Goal: Task Accomplishment & Management: Complete application form

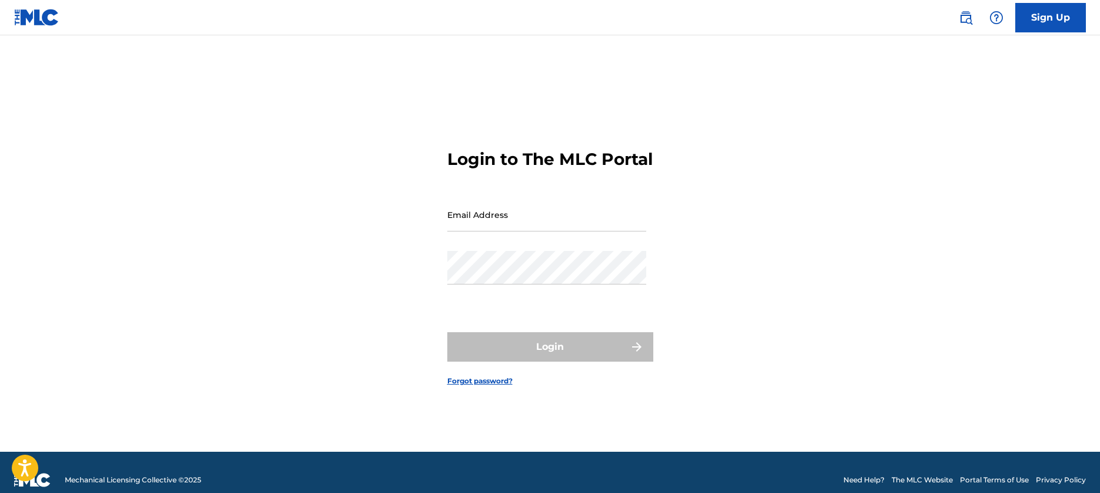
click at [511, 225] on input "Email Address" at bounding box center [546, 215] width 199 height 34
type input "[EMAIL_ADDRESS][DOMAIN_NAME]"
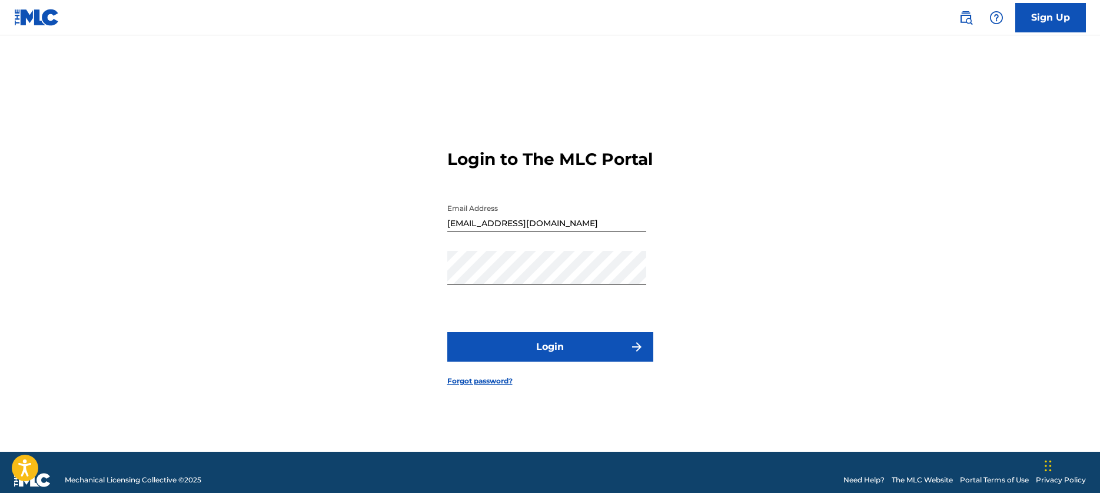
click at [552, 360] on button "Login" at bounding box center [550, 346] width 206 height 29
click at [547, 361] on button "Login" at bounding box center [550, 346] width 206 height 29
click at [566, 357] on button "Login" at bounding box center [550, 346] width 206 height 29
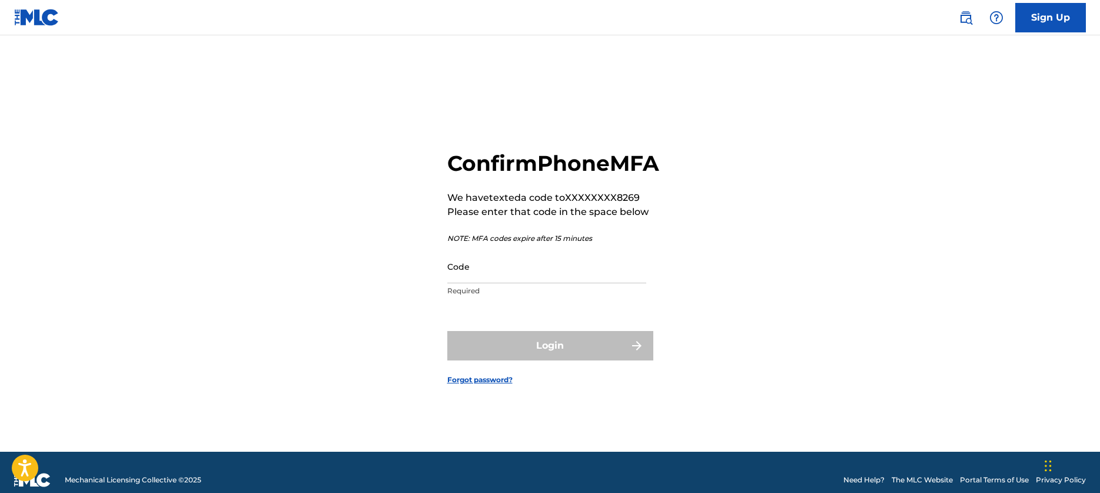
click at [457, 283] on input "Code" at bounding box center [546, 267] width 199 height 34
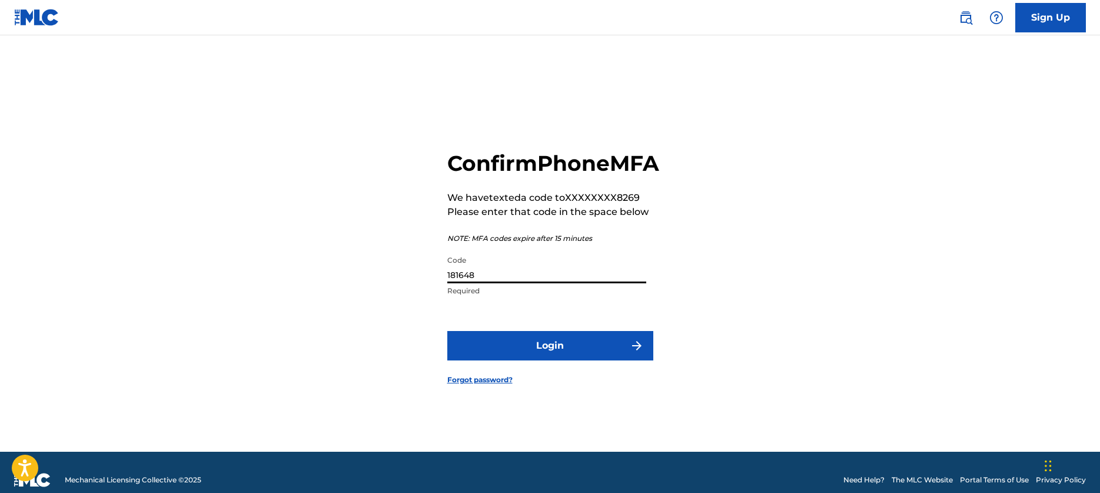
type input "181648"
click at [573, 360] on button "Login" at bounding box center [550, 345] width 206 height 29
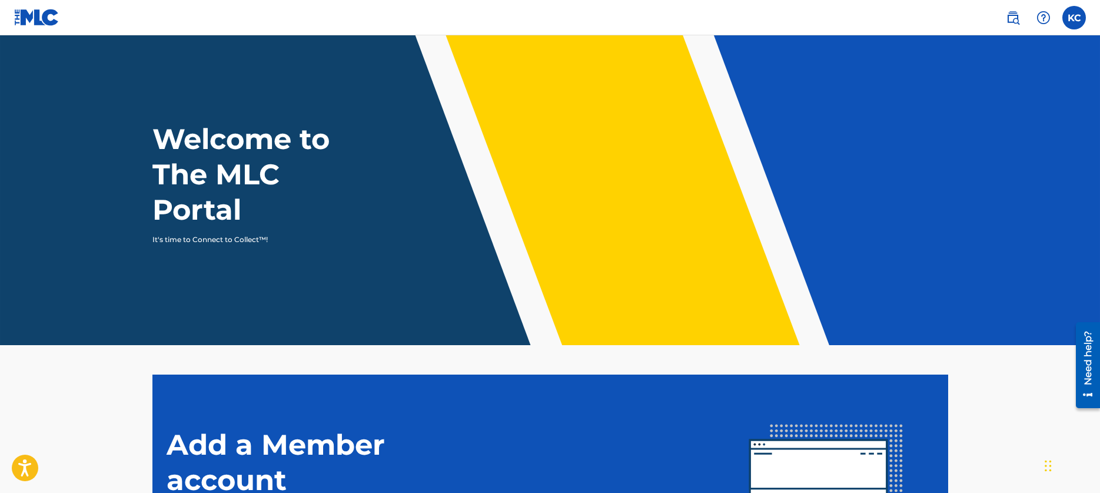
click at [1068, 20] on label at bounding box center [1074, 18] width 24 height 24
click at [1074, 18] on input "[PERSON_NAME] [PERSON_NAME] [EMAIL_ADDRESS][DOMAIN_NAME] Notification Preferenc…" at bounding box center [1074, 18] width 0 height 0
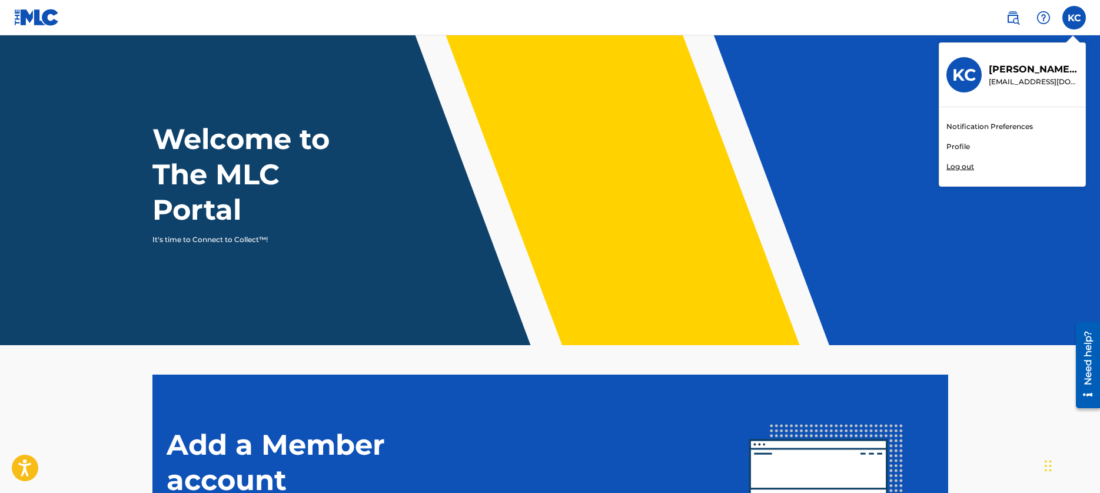
click at [956, 147] on link "Profile" at bounding box center [958, 146] width 24 height 11
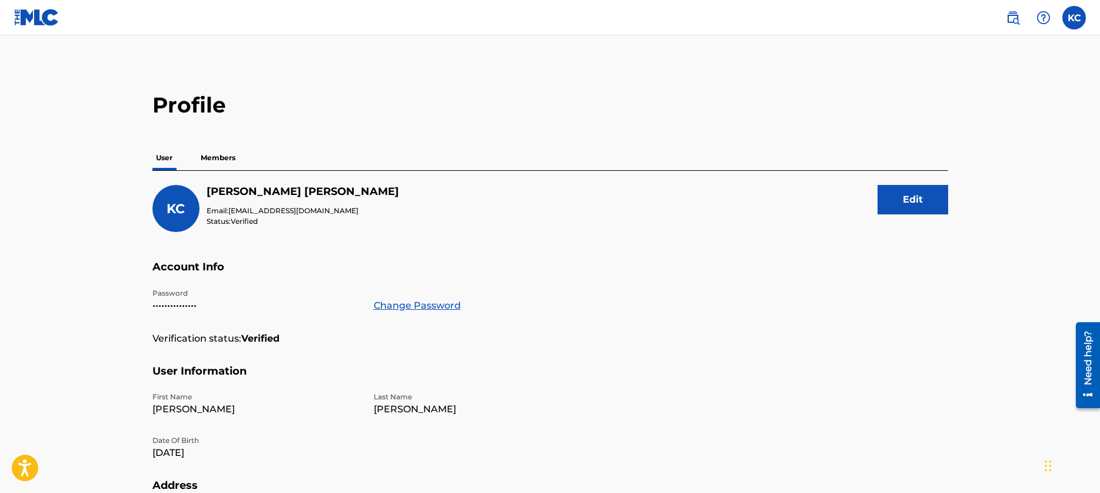
click at [211, 158] on p "Members" at bounding box center [218, 157] width 42 height 25
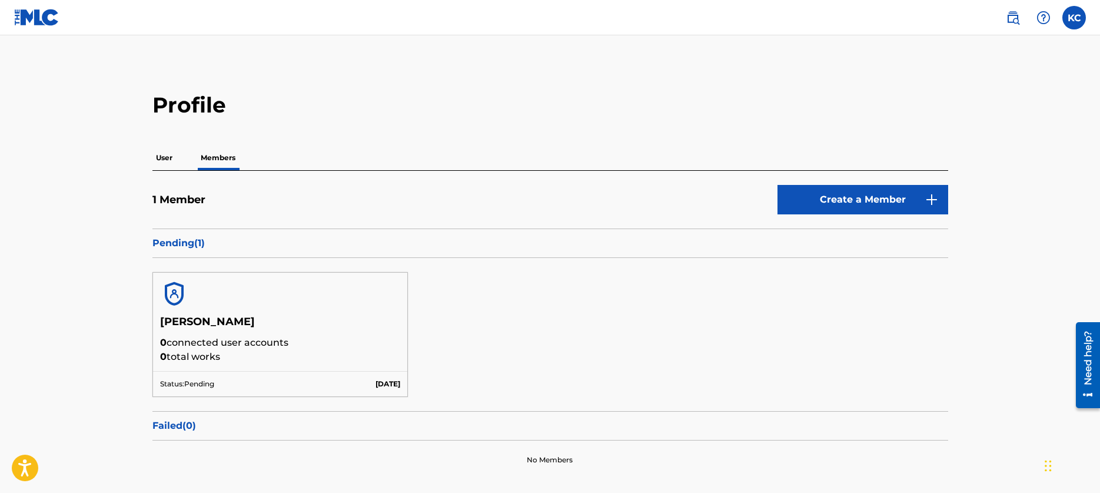
click at [442, 223] on div "1 Member Create a Member" at bounding box center [550, 207] width 796 height 44
click at [45, 16] on img at bounding box center [36, 17] width 45 height 17
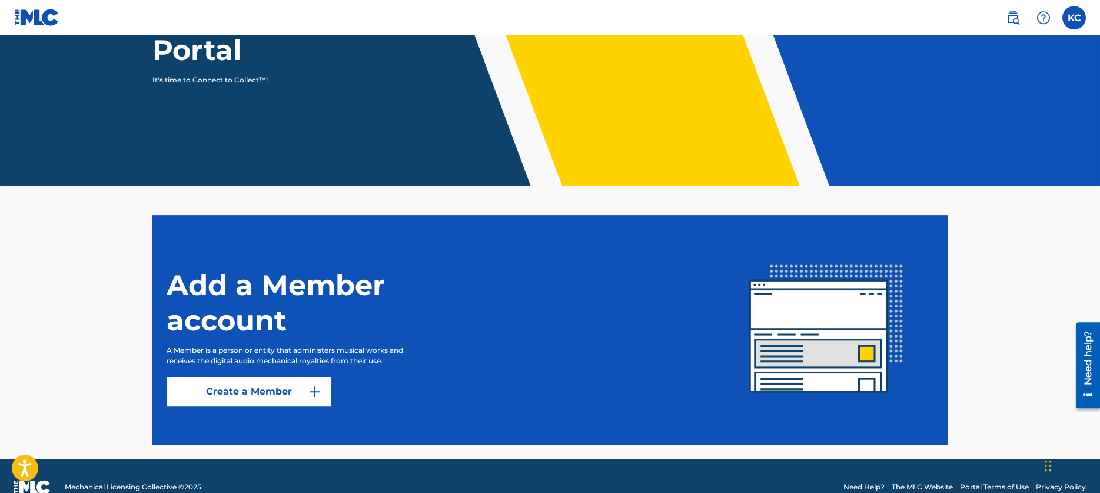
scroll to position [182, 0]
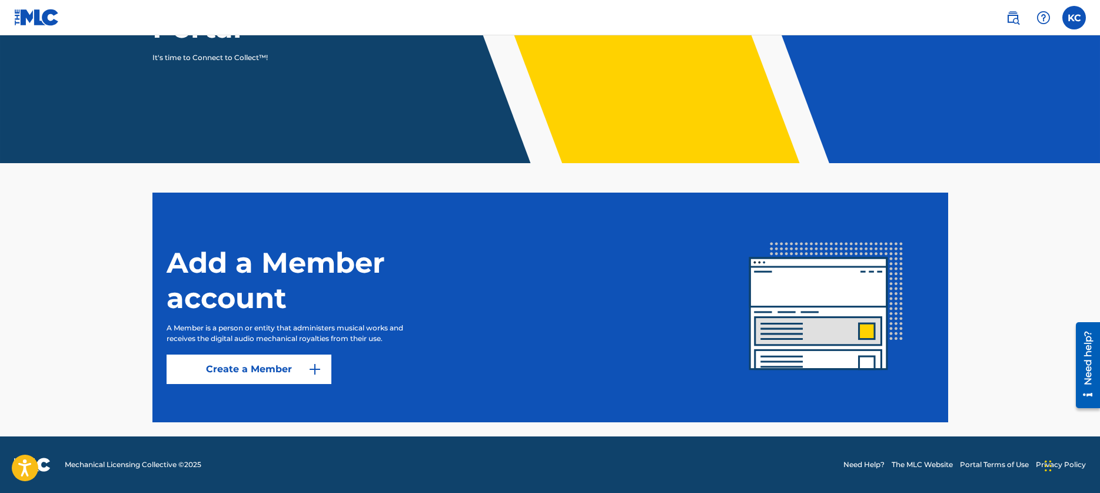
click at [231, 374] on link "Create a Member" at bounding box center [249, 368] width 165 height 29
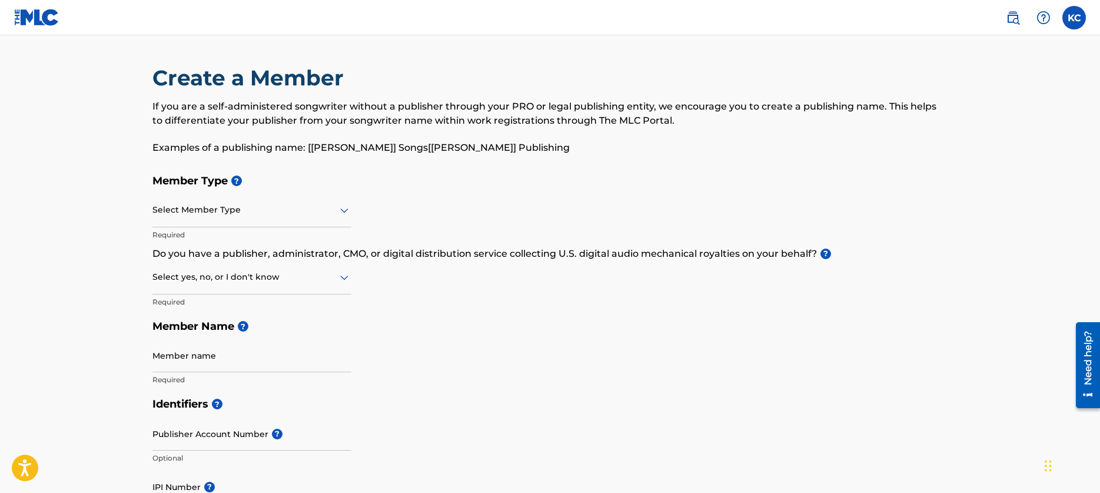
click at [237, 214] on div at bounding box center [251, 209] width 199 height 15
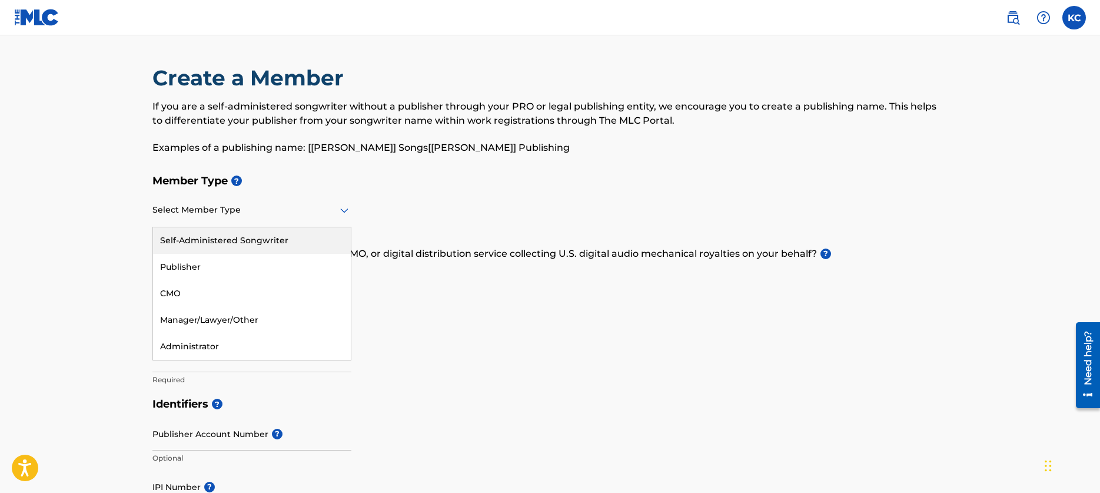
click at [237, 214] on div at bounding box center [251, 209] width 199 height 15
click at [232, 241] on div "Self-Administered Songwriter" at bounding box center [252, 240] width 198 height 26
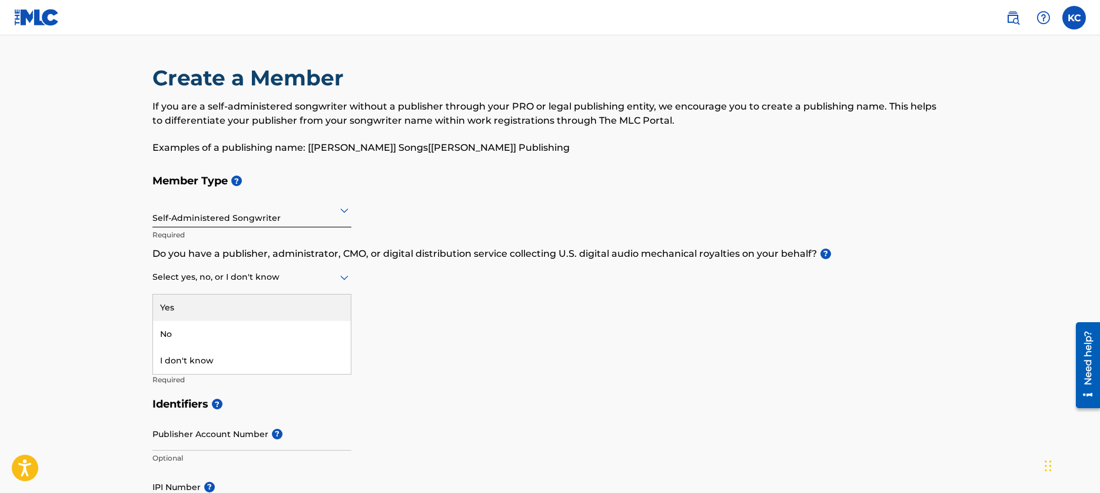
click at [232, 285] on div "Select yes, no, or I don't know" at bounding box center [251, 278] width 199 height 34
click at [194, 367] on div "I don't know" at bounding box center [252, 360] width 198 height 26
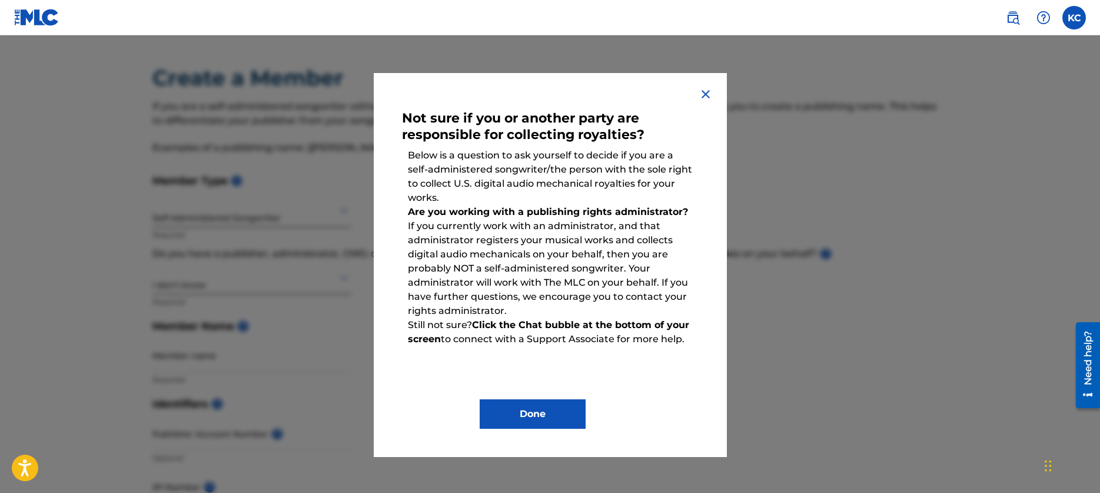
click at [541, 411] on button "Done" at bounding box center [533, 413] width 106 height 29
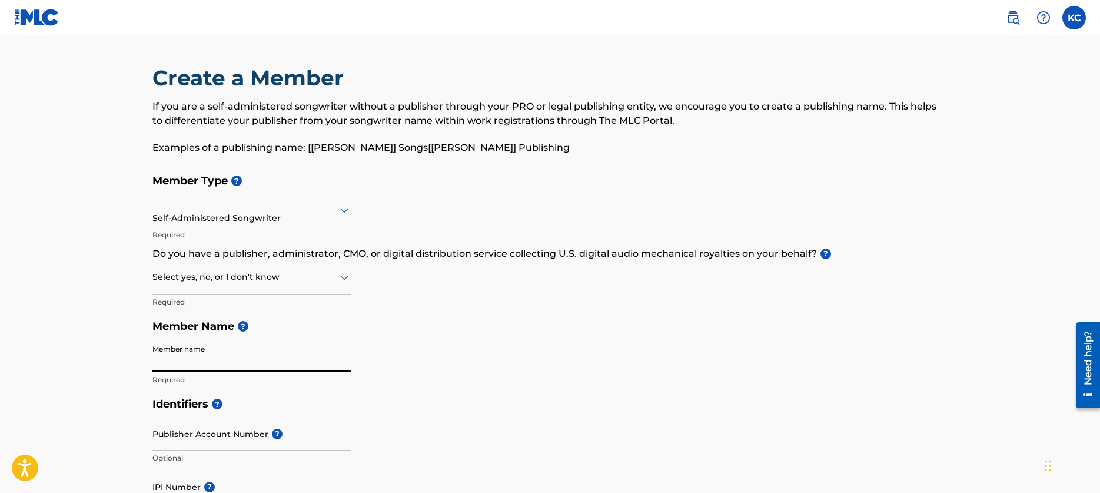
click at [264, 370] on input "Member name" at bounding box center [251, 355] width 199 height 34
click at [301, 281] on div at bounding box center [251, 277] width 199 height 15
click at [285, 307] on div "Yes" at bounding box center [252, 307] width 198 height 26
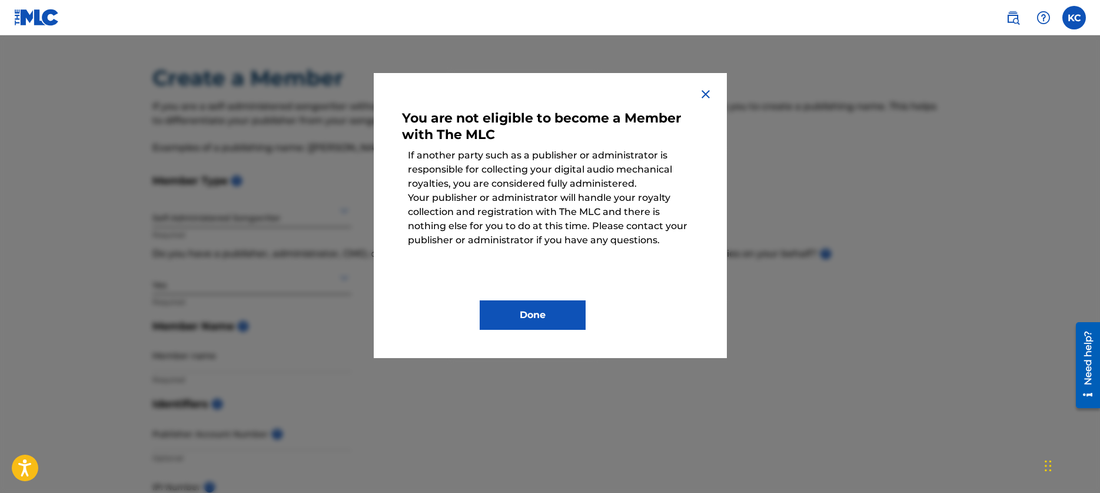
click at [706, 92] on img at bounding box center [706, 94] width 14 height 14
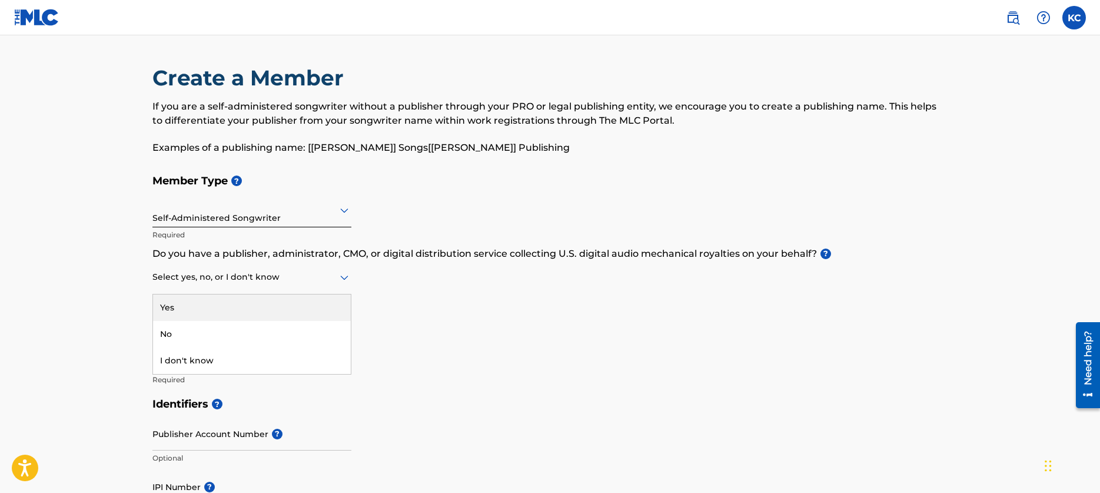
click at [215, 280] on div at bounding box center [251, 277] width 199 height 15
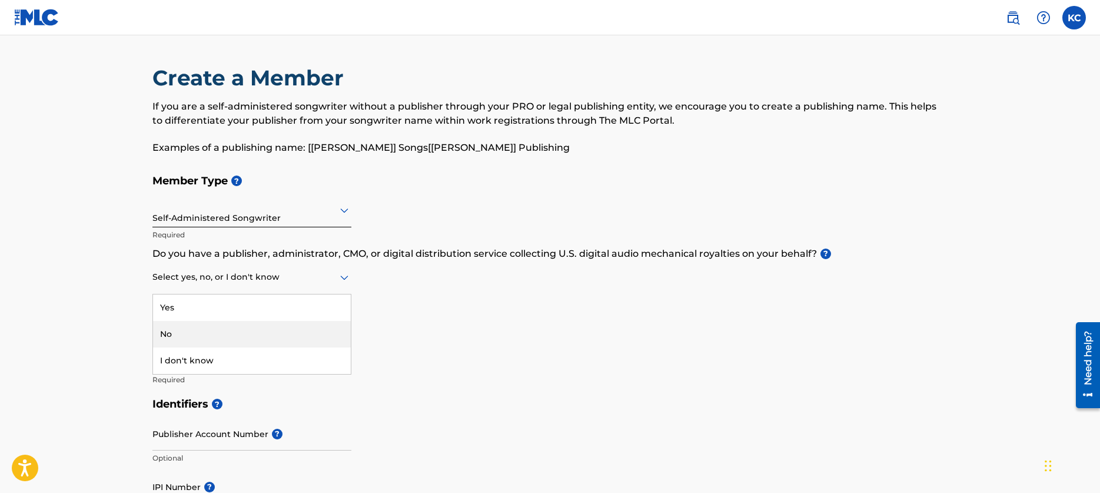
click at [197, 322] on div "No" at bounding box center [252, 334] width 198 height 26
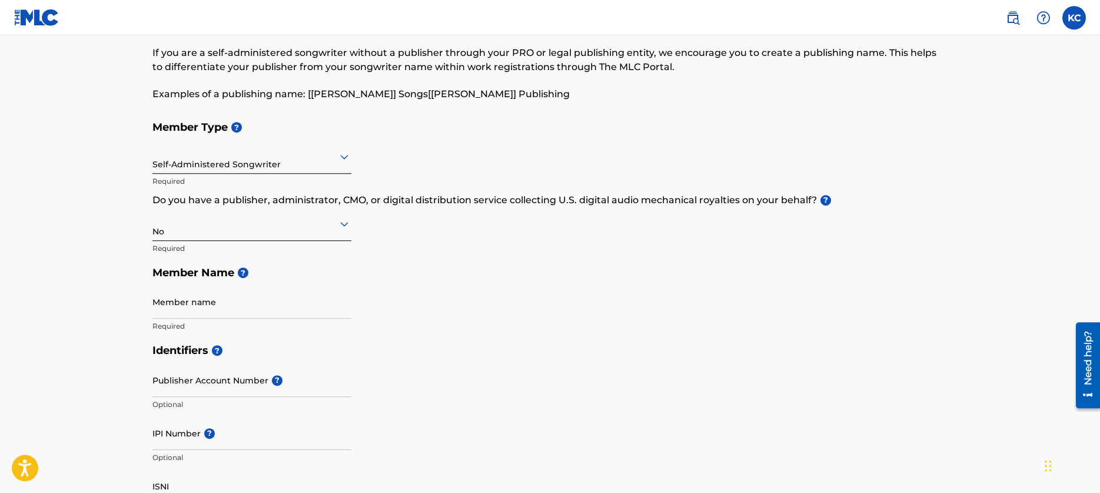
scroll to position [56, 0]
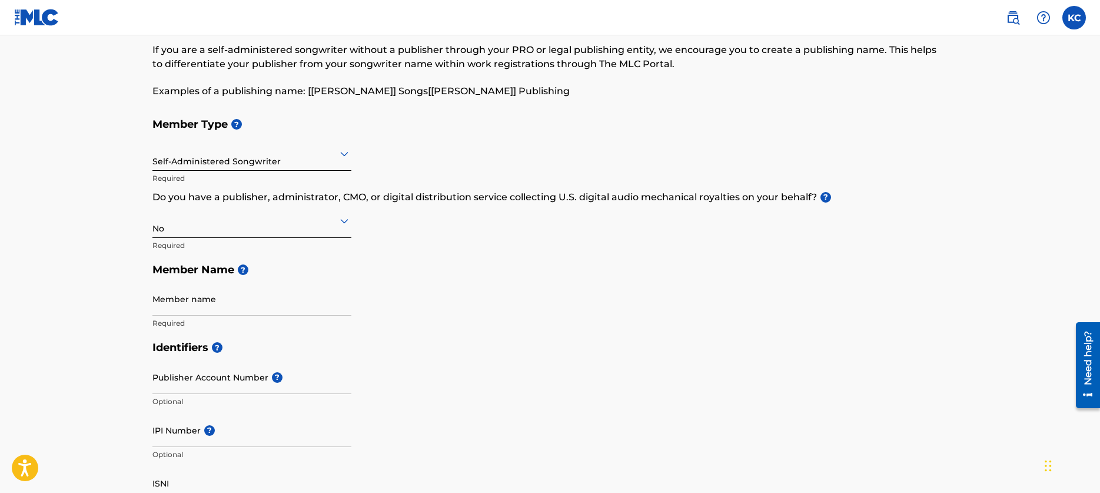
click at [260, 301] on input "Member name" at bounding box center [251, 299] width 199 height 34
type input "[PERSON_NAME]"
type input "906 [PERSON_NAME] LOOP"
type input "plant city"
type input "US"
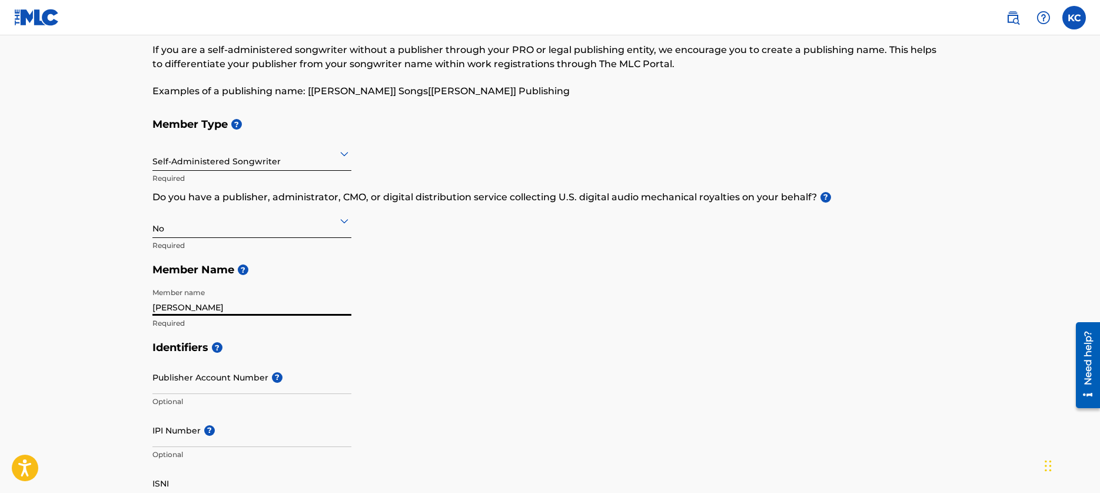
type input "FL"
type input "33567"
type input "813"
type input "298"
type input "8269"
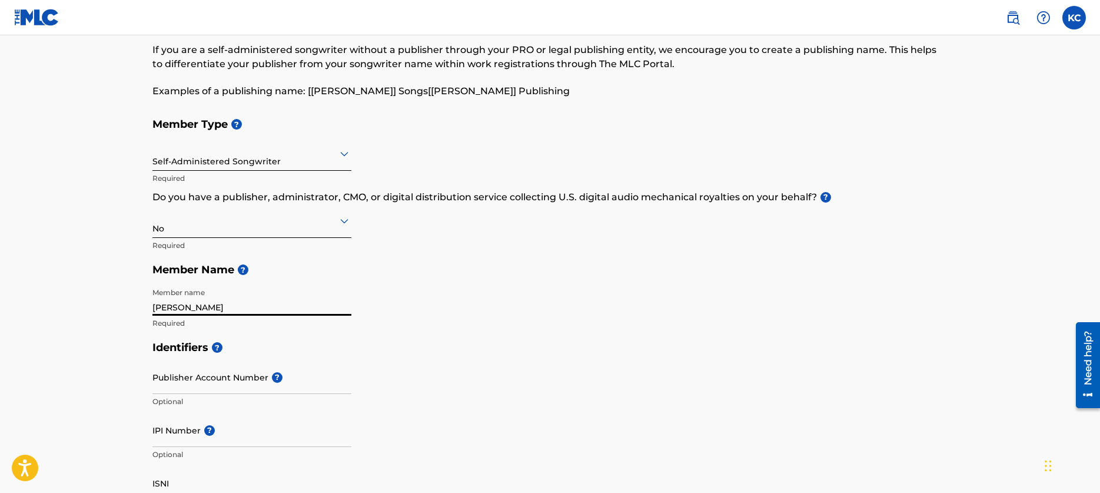
type input "[EMAIL_ADDRESS][DOMAIN_NAME]"
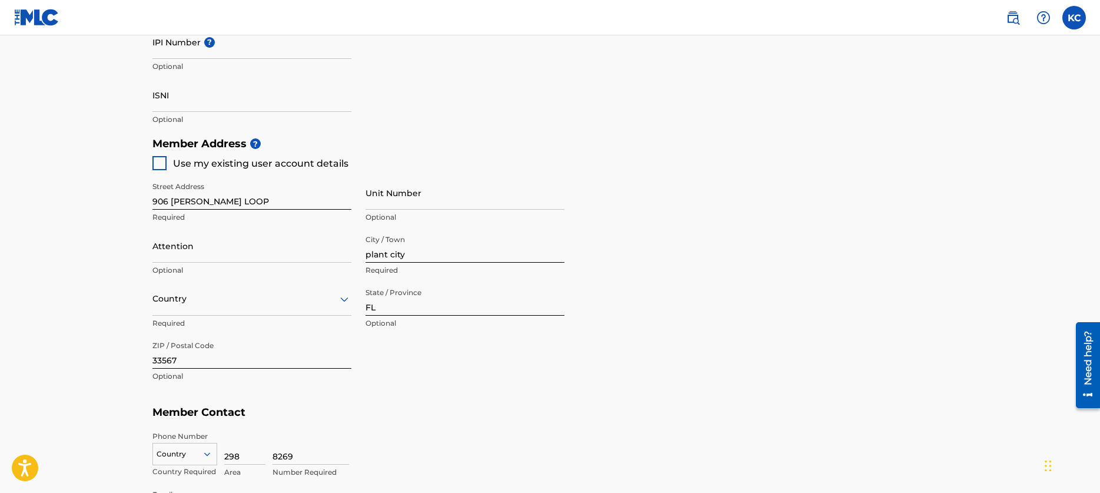
type input "US"
type input "813"
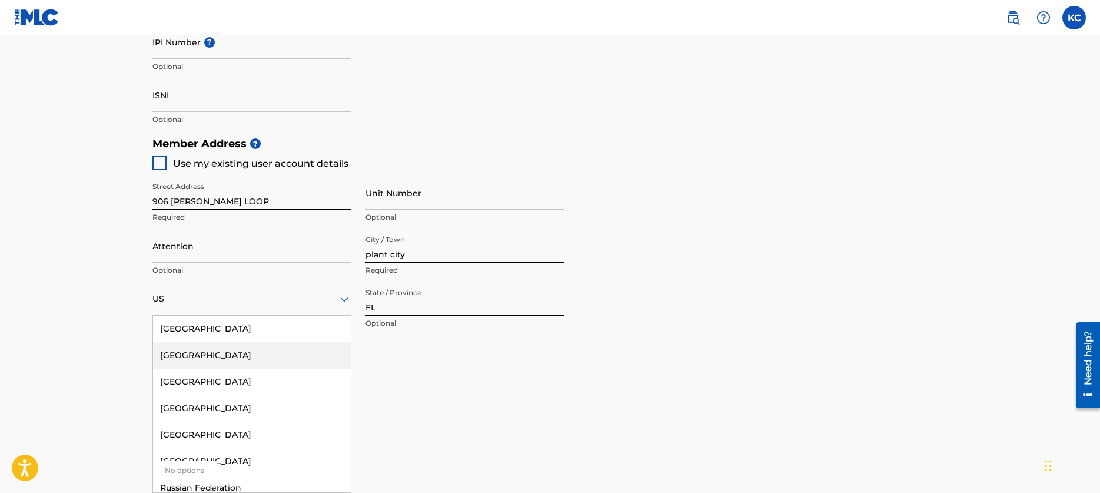
click at [496, 337] on div "Street Address [STREET_ADDRESS][PERSON_NAME] Required Unit Number Optional Atte…" at bounding box center [358, 282] width 412 height 224
click at [324, 294] on div "US" at bounding box center [251, 298] width 199 height 15
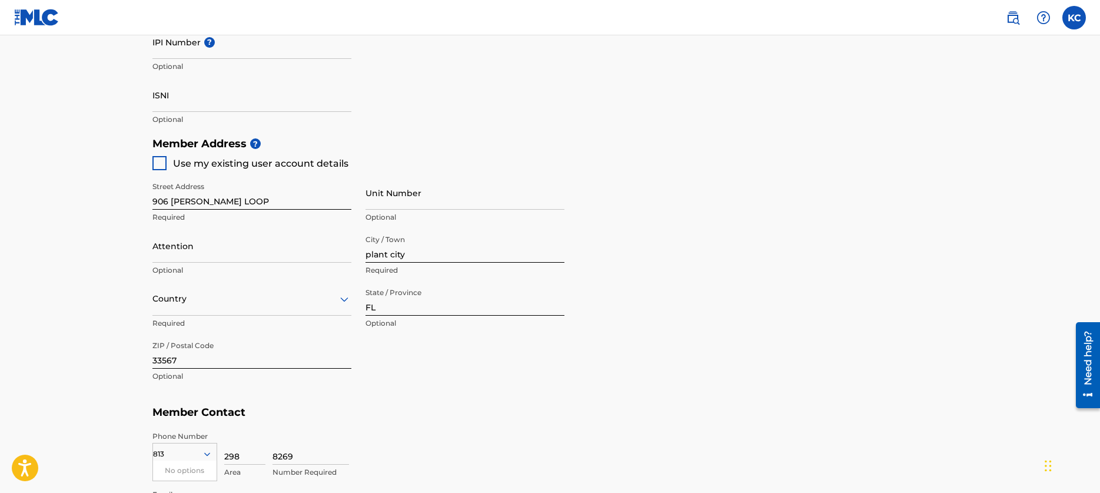
click at [657, 356] on div "Member Address ? Use my existing user account details Street Address [STREET_AD…" at bounding box center [550, 265] width 796 height 269
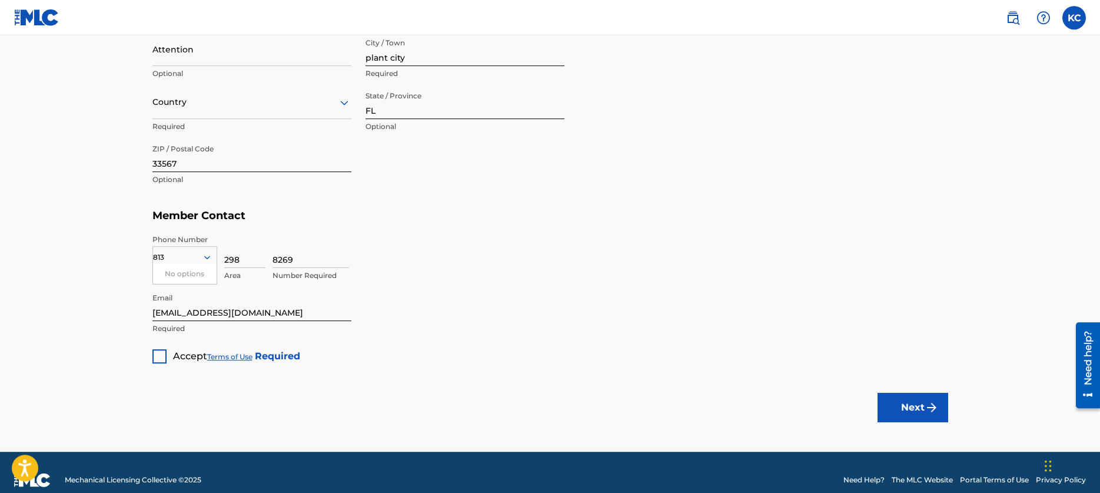
scroll to position [642, 0]
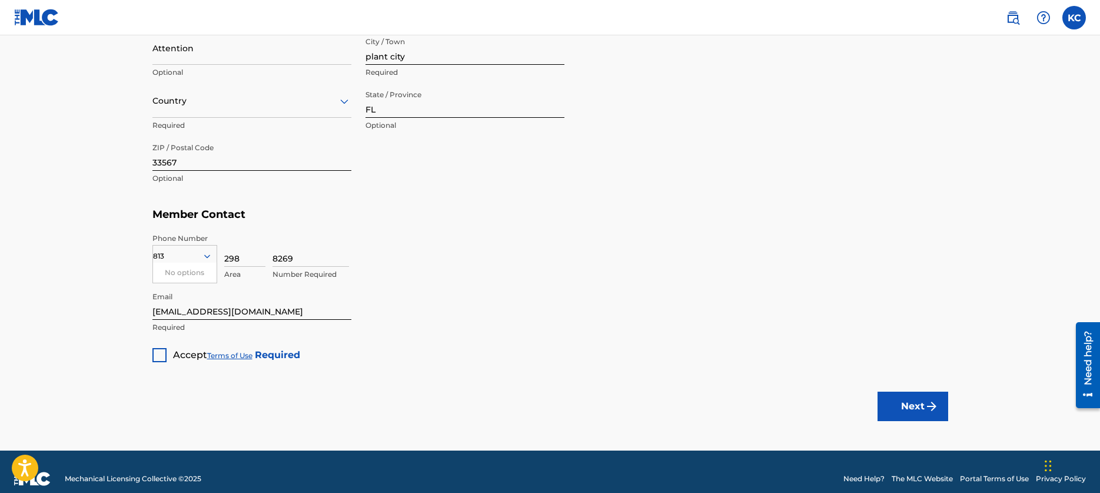
click at [162, 354] on div at bounding box center [159, 355] width 14 height 14
click at [935, 407] on img "submit" at bounding box center [932, 406] width 14 height 14
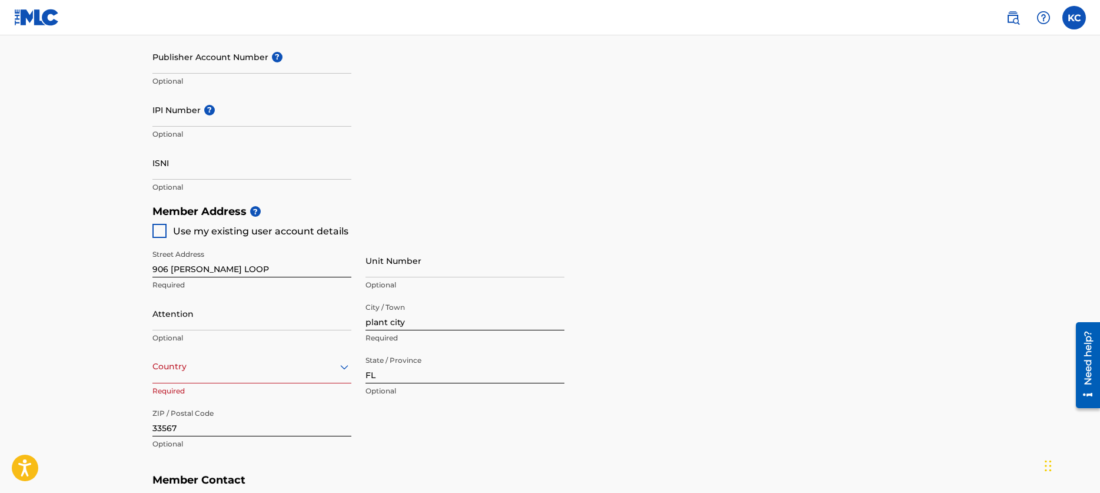
scroll to position [264, 0]
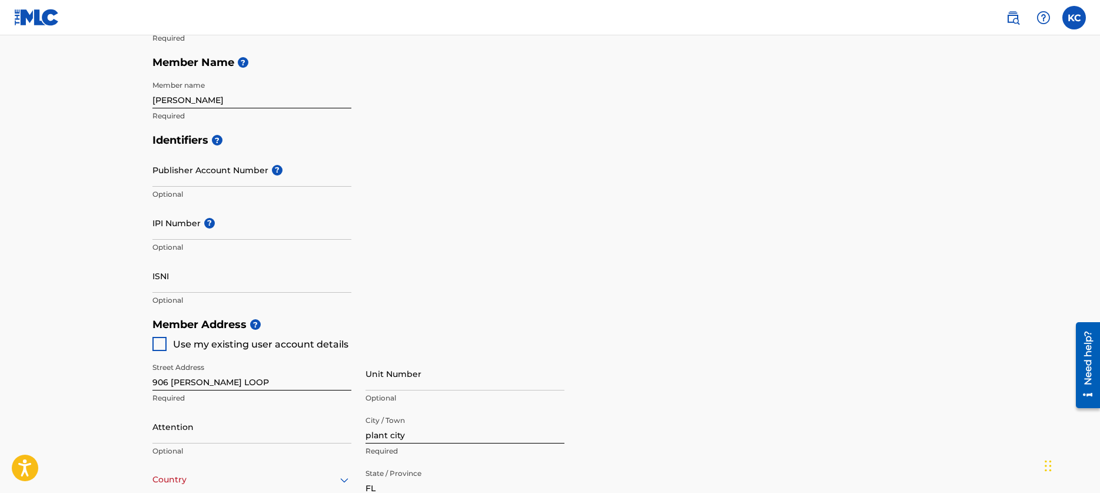
click at [207, 180] on input "Publisher Account Number ?" at bounding box center [251, 170] width 199 height 34
paste input "P2166F"
type input "P2166F"
click at [434, 250] on div "Identifiers ? Publisher Account Number ? P2166F Optional IPI Number ? Optional …" at bounding box center [550, 220] width 796 height 184
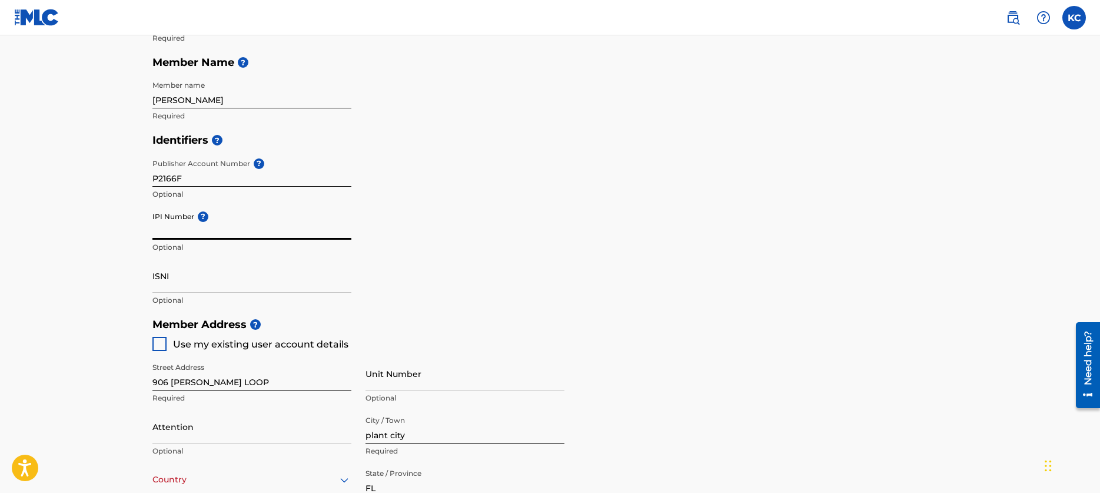
click at [218, 235] on input "IPI Number ?" at bounding box center [251, 223] width 199 height 34
paste input "00435026387"
type input "00435026387"
click at [252, 301] on p "Optional" at bounding box center [251, 300] width 199 height 11
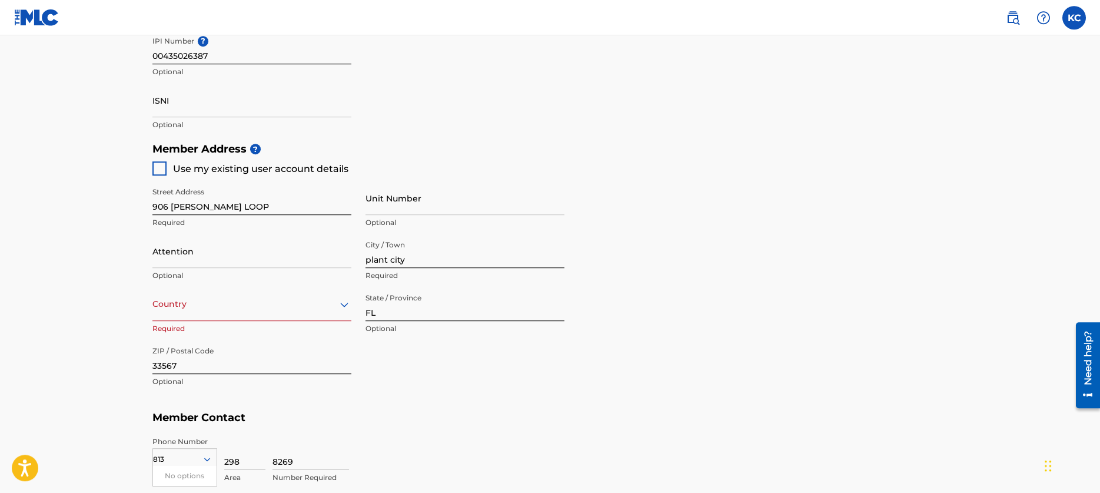
scroll to position [461, 0]
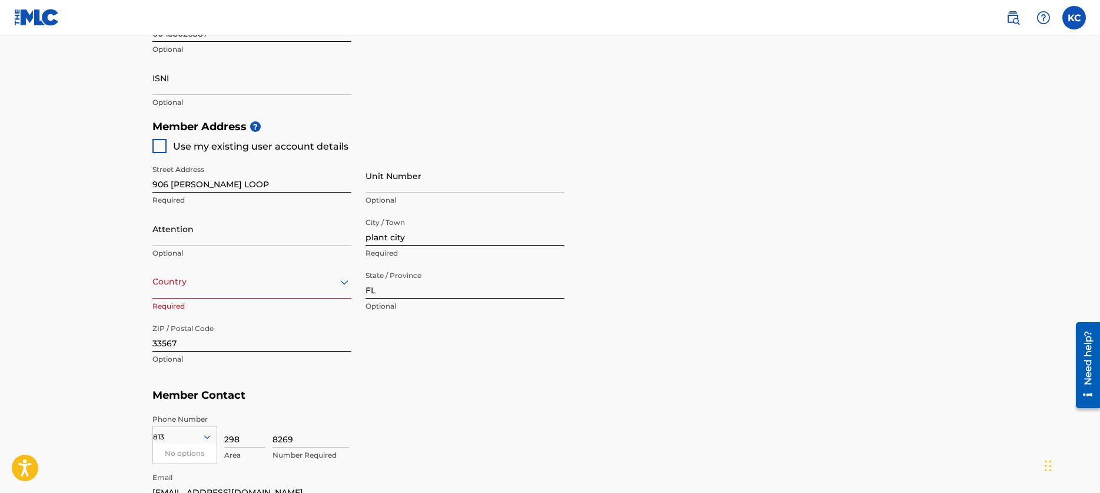
click at [252, 285] on div at bounding box center [251, 281] width 199 height 15
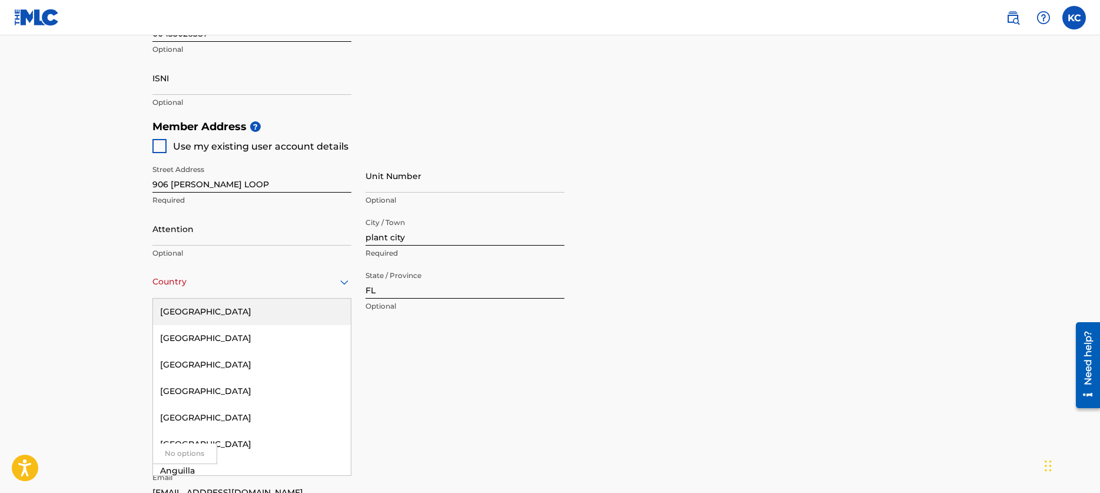
click at [231, 309] on div "[GEOGRAPHIC_DATA]" at bounding box center [252, 311] width 198 height 26
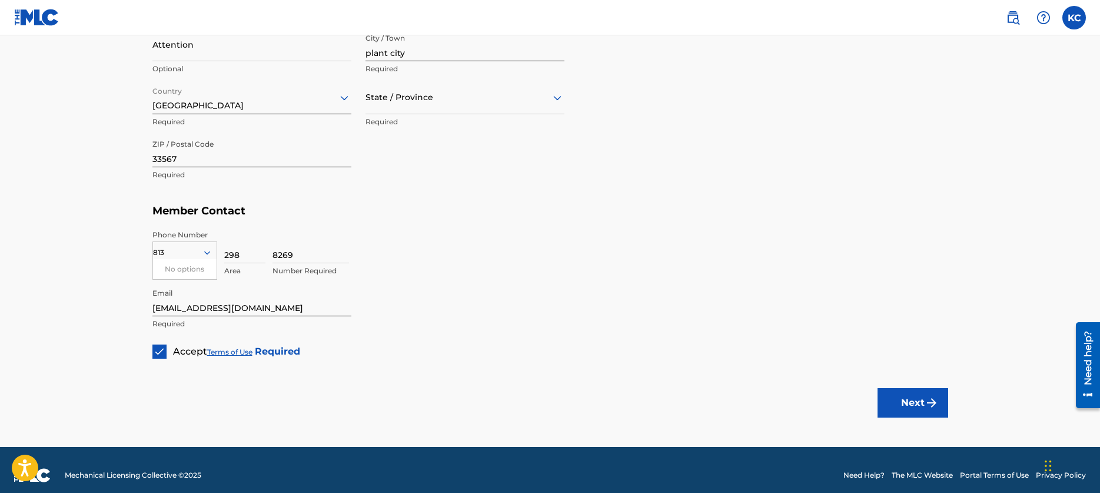
scroll to position [656, 0]
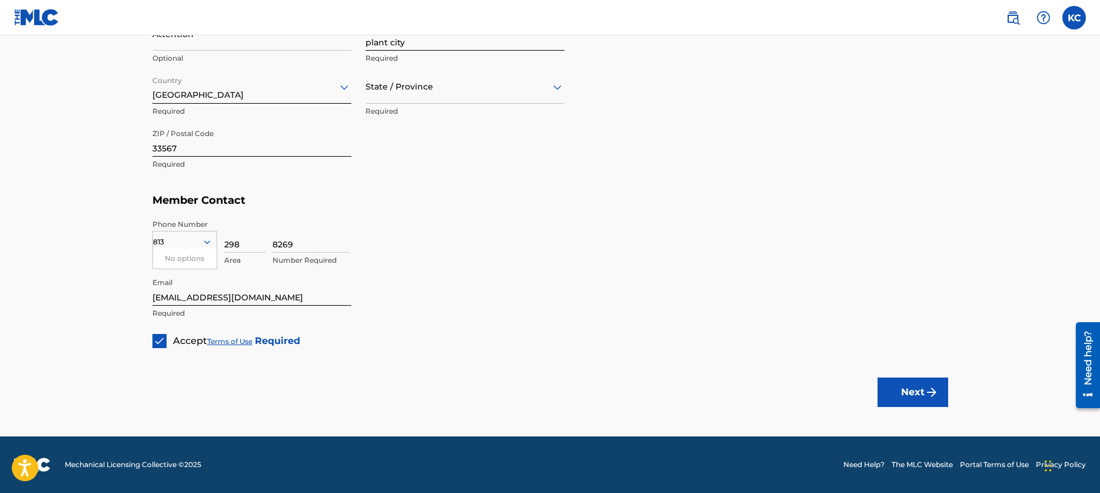
click at [926, 387] on img "submit" at bounding box center [932, 392] width 14 height 14
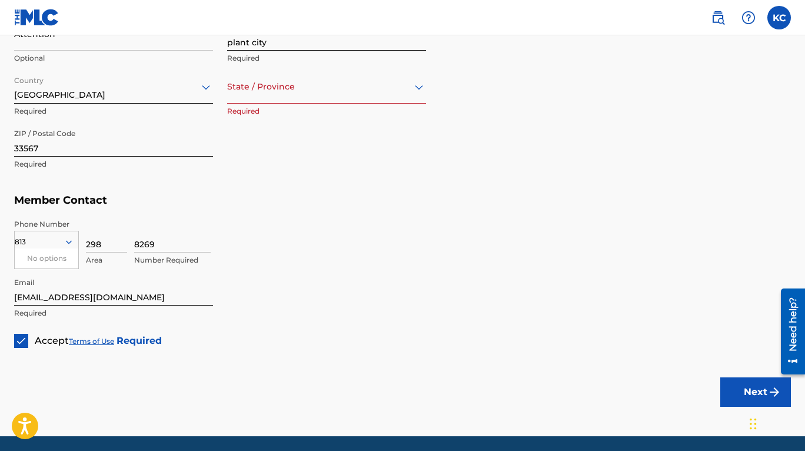
click at [751, 386] on button "Next" at bounding box center [755, 391] width 71 height 29
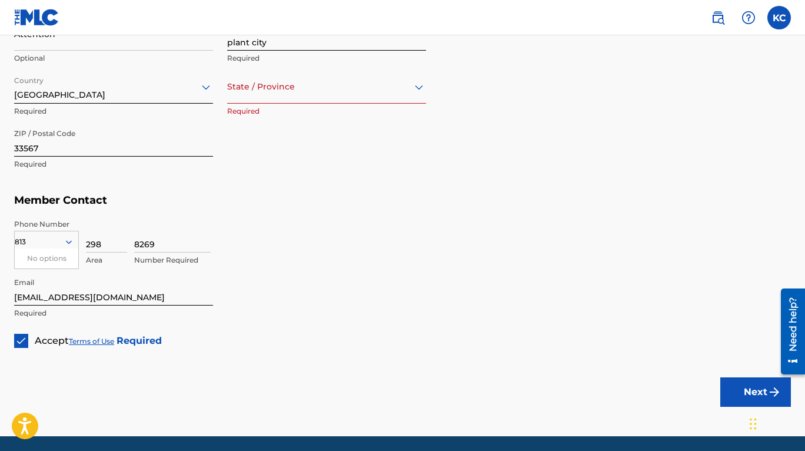
click at [751, 386] on button "Next" at bounding box center [755, 391] width 71 height 29
click at [273, 93] on div at bounding box center [326, 86] width 199 height 15
type input "fl"
click at [274, 116] on div "[US_STATE]" at bounding box center [327, 117] width 198 height 26
click at [334, 168] on div "Street Address [STREET_ADDRESS][PERSON_NAME] Required Unit Number Optional Atte…" at bounding box center [220, 70] width 412 height 224
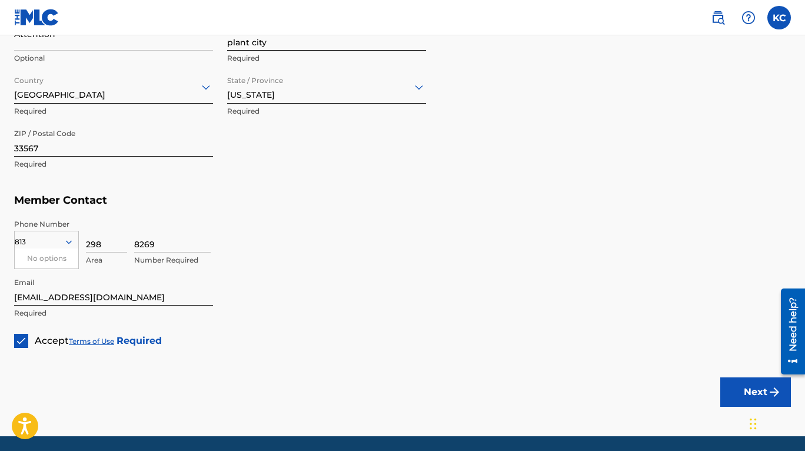
click at [759, 388] on button "Next" at bounding box center [755, 391] width 71 height 29
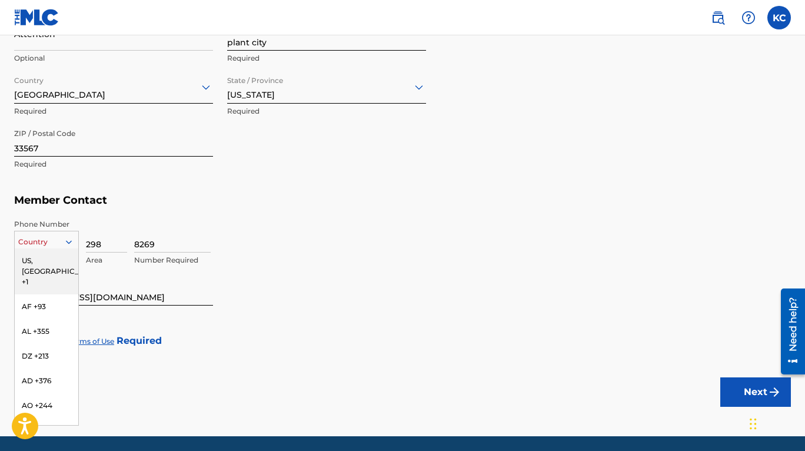
click at [25, 241] on div at bounding box center [47, 241] width 64 height 13
click at [36, 262] on div "US, [GEOGRAPHIC_DATA] +1" at bounding box center [47, 271] width 64 height 46
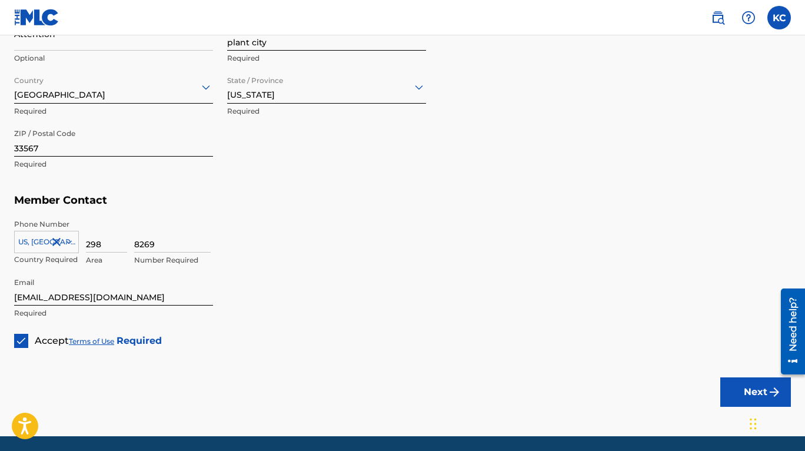
click at [743, 386] on button "Next" at bounding box center [755, 391] width 71 height 29
drag, startPoint x: 109, startPoint y: 247, endPoint x: 84, endPoint y: 240, distance: 26.4
click at [86, 240] on input "298" at bounding box center [106, 236] width 41 height 34
type input "813"
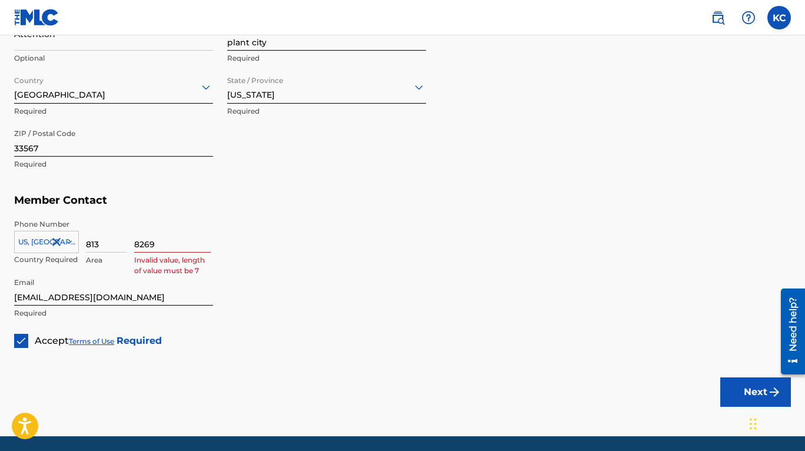
drag, startPoint x: 135, startPoint y: 243, endPoint x: 189, endPoint y: 249, distance: 54.5
click at [189, 249] on input "8269" at bounding box center [172, 236] width 77 height 34
type input "2988269"
click at [272, 260] on div "2988269 Number Required" at bounding box center [462, 245] width 657 height 53
click at [747, 383] on button "Next" at bounding box center [755, 391] width 71 height 29
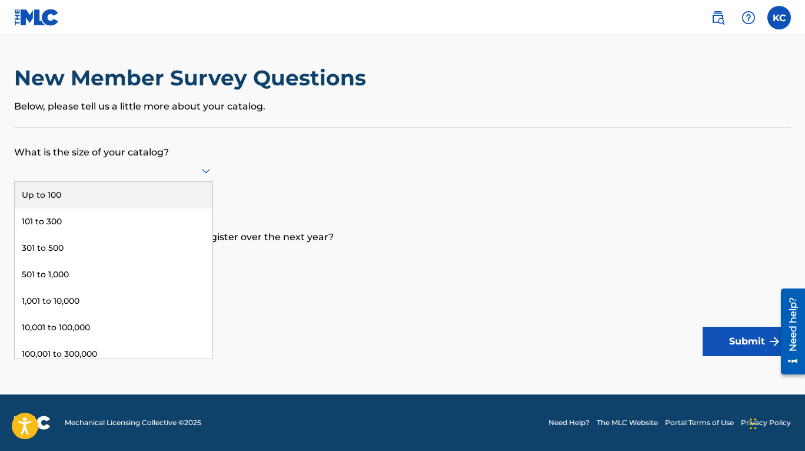
click at [83, 173] on div at bounding box center [113, 170] width 199 height 15
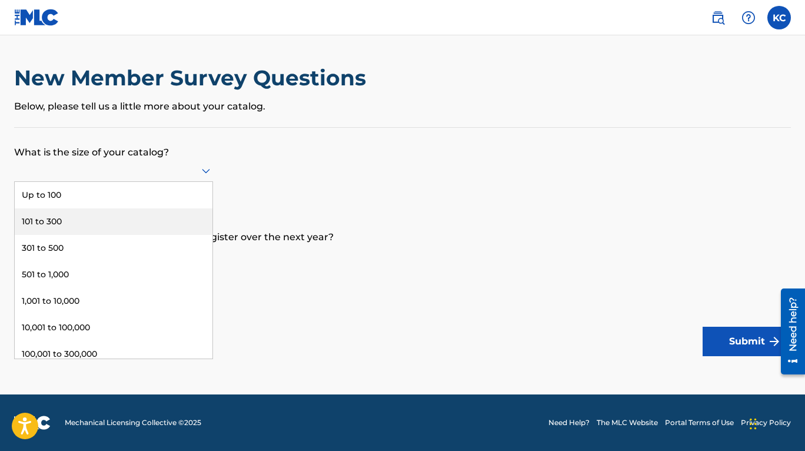
click at [60, 220] on div "101 to 300" at bounding box center [114, 221] width 198 height 26
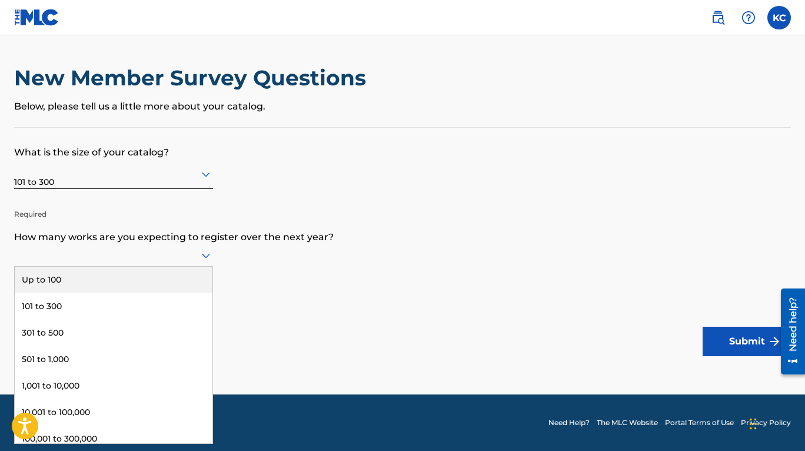
click at [115, 260] on div at bounding box center [113, 255] width 199 height 15
click at [108, 277] on div "Up to 100" at bounding box center [114, 280] width 198 height 26
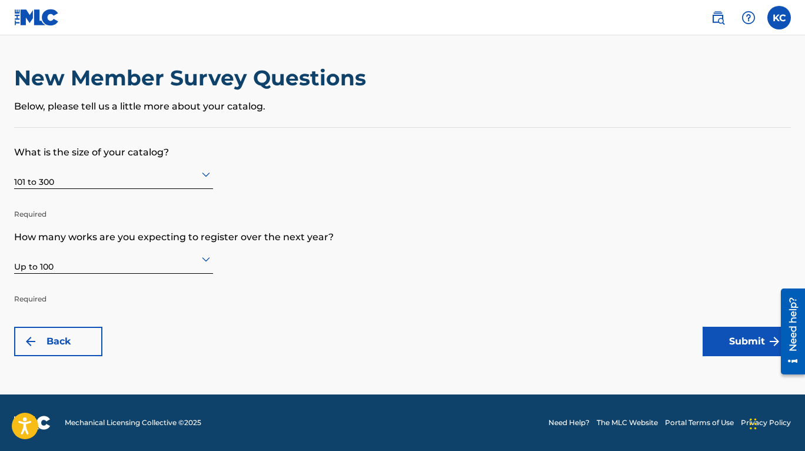
click at [747, 342] on button "Submit" at bounding box center [747, 341] width 88 height 29
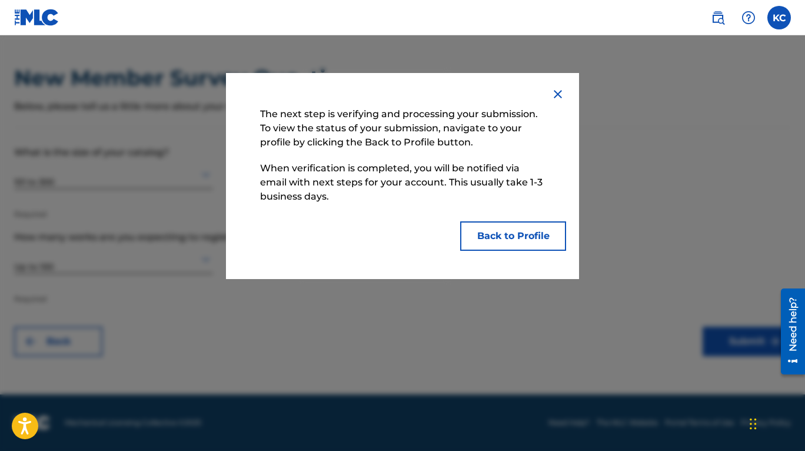
click at [484, 234] on button "Back to Profile" at bounding box center [513, 235] width 106 height 29
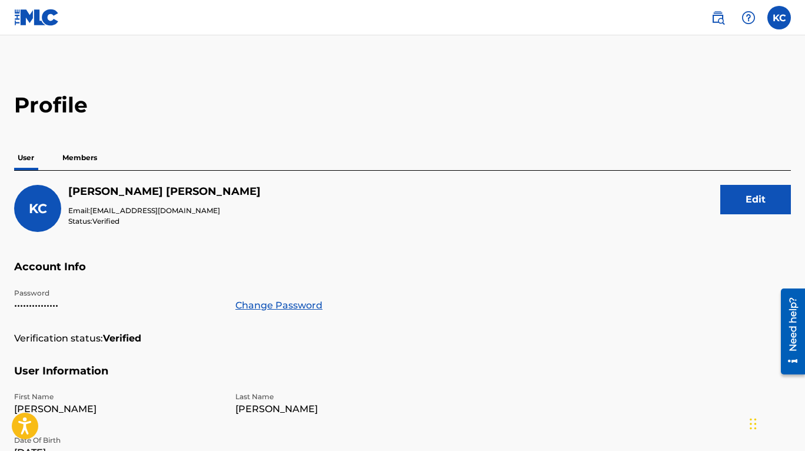
click at [71, 162] on p "Members" at bounding box center [80, 157] width 42 height 25
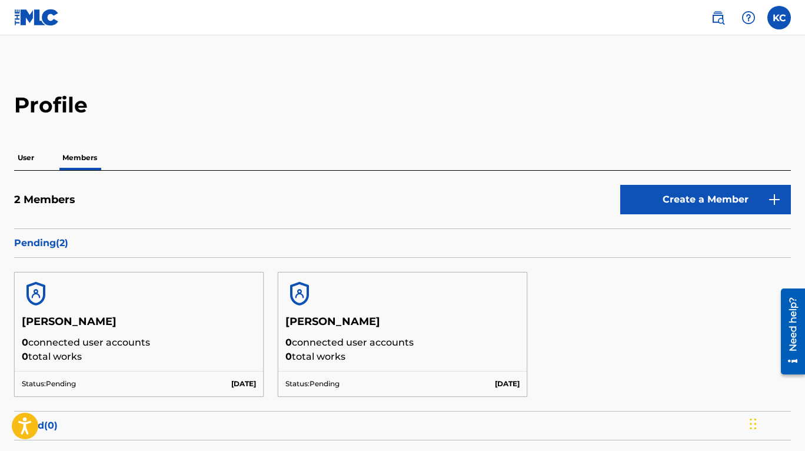
click at [29, 160] on p "User" at bounding box center [26, 157] width 24 height 25
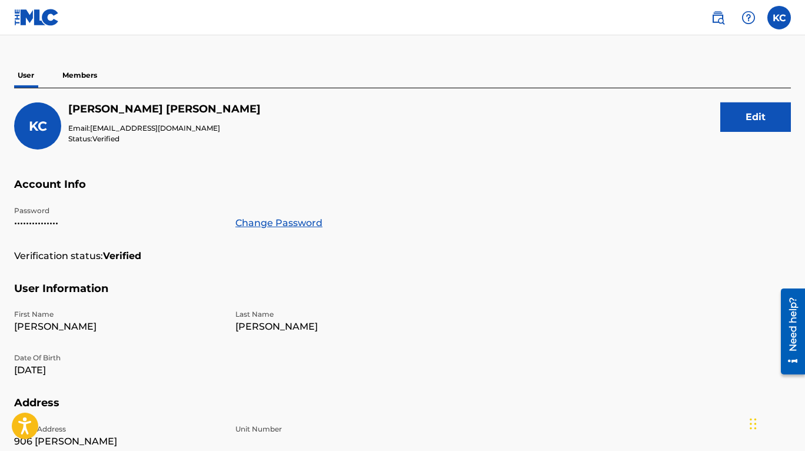
scroll to position [85, 0]
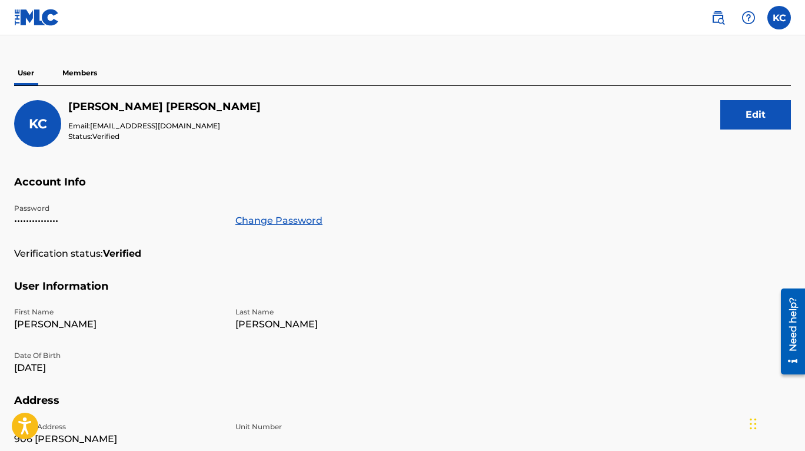
click at [83, 76] on p "Members" at bounding box center [80, 73] width 42 height 25
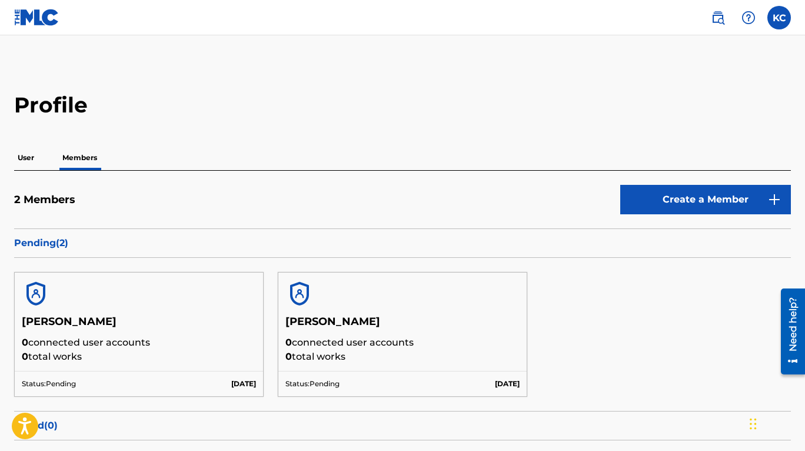
click at [771, 21] on label at bounding box center [779, 18] width 24 height 24
click at [779, 18] on input "[PERSON_NAME] [PERSON_NAME] [EMAIL_ADDRESS][DOMAIN_NAME] Notification Preferenc…" at bounding box center [779, 18] width 0 height 0
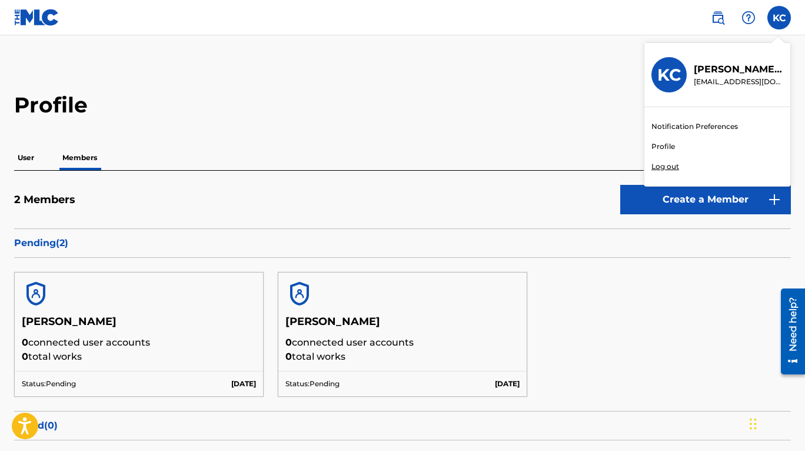
click at [671, 144] on link "Profile" at bounding box center [664, 146] width 24 height 11
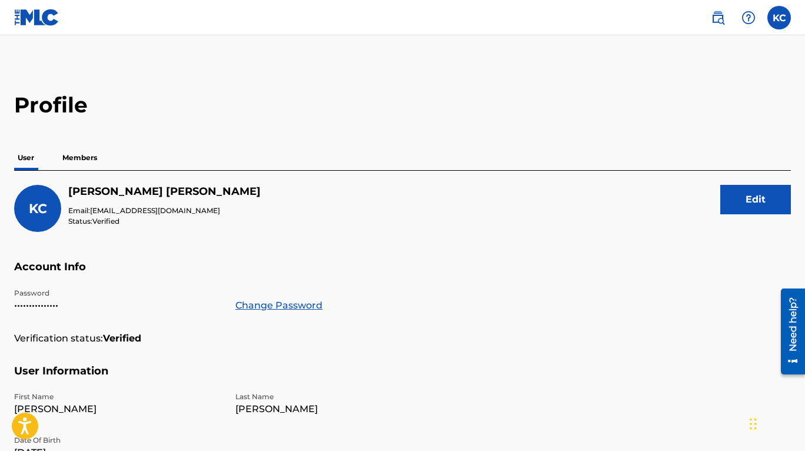
click at [85, 154] on p "Members" at bounding box center [80, 157] width 42 height 25
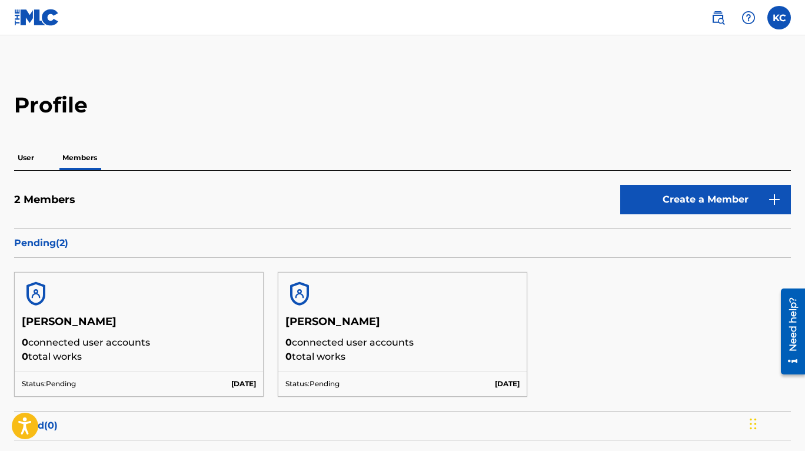
click at [52, 366] on div "[PERSON_NAME] 0 connected user accounts 0 total works" at bounding box center [139, 343] width 248 height 56
click at [82, 377] on div "Status: Pending [DATE]" at bounding box center [139, 383] width 248 height 25
click at [359, 378] on div "Status: Pending [DATE]" at bounding box center [402, 383] width 248 height 25
click at [786, 318] on div "Need help?" at bounding box center [793, 324] width 16 height 54
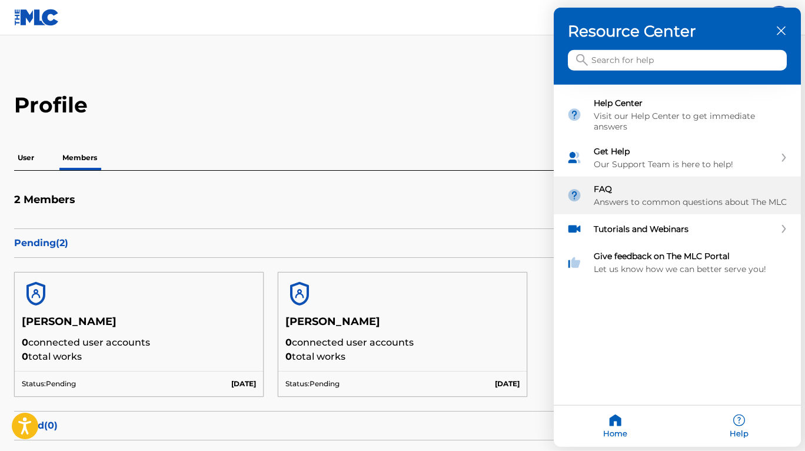
click at [721, 195] on div "FAQ Answers to common questions about The MLC" at bounding box center [691, 196] width 194 height 24
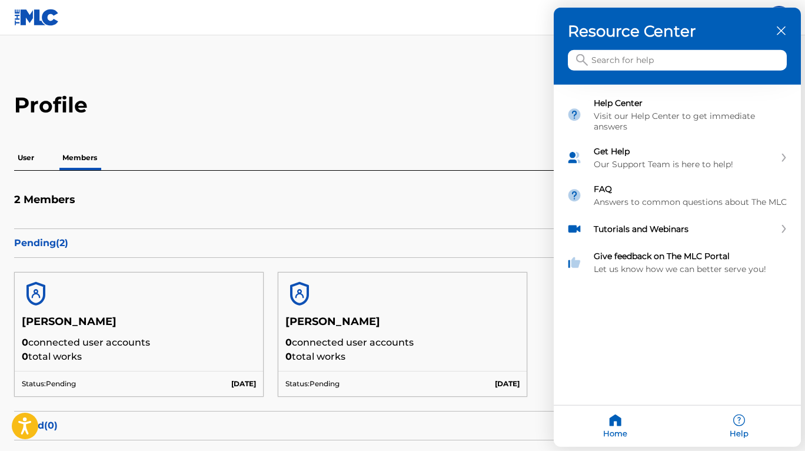
click at [787, 30] on div "Resource Center" at bounding box center [677, 46] width 247 height 77
click at [782, 31] on icon "close resource center" at bounding box center [781, 30] width 9 height 9
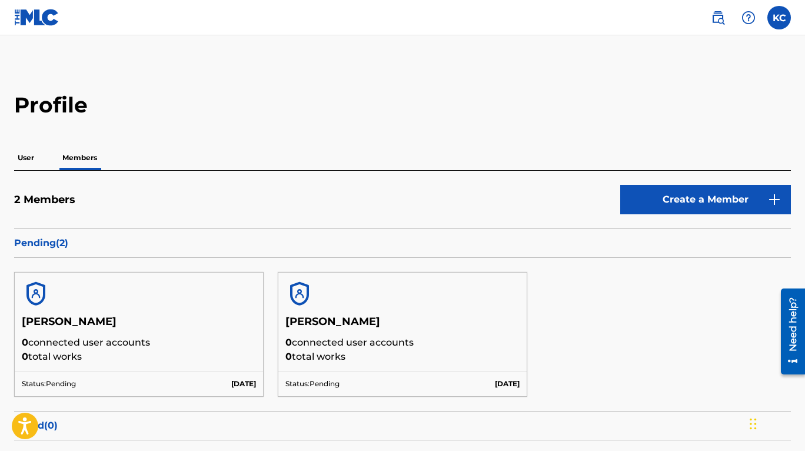
scroll to position [104, 0]
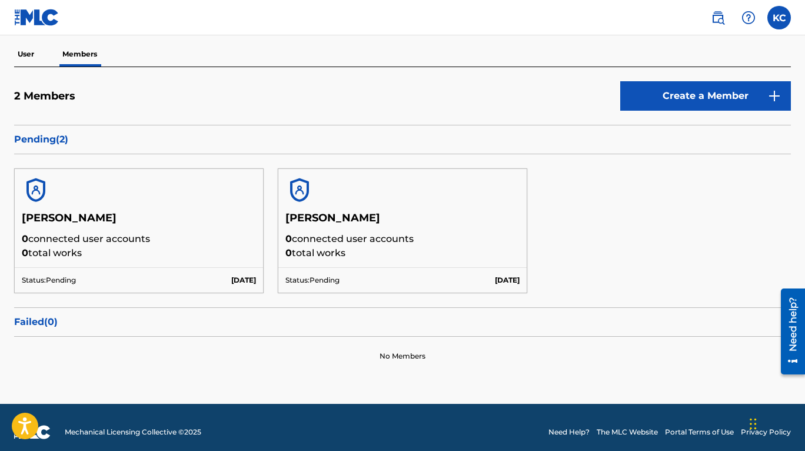
click at [18, 51] on p "User" at bounding box center [26, 54] width 24 height 25
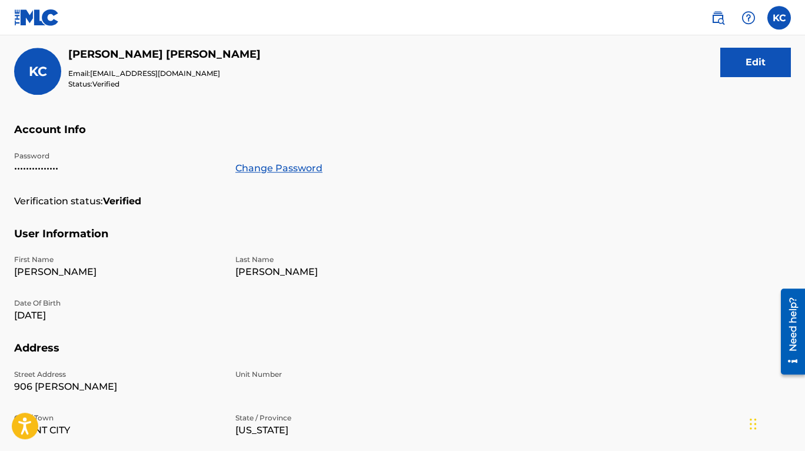
scroll to position [21, 0]
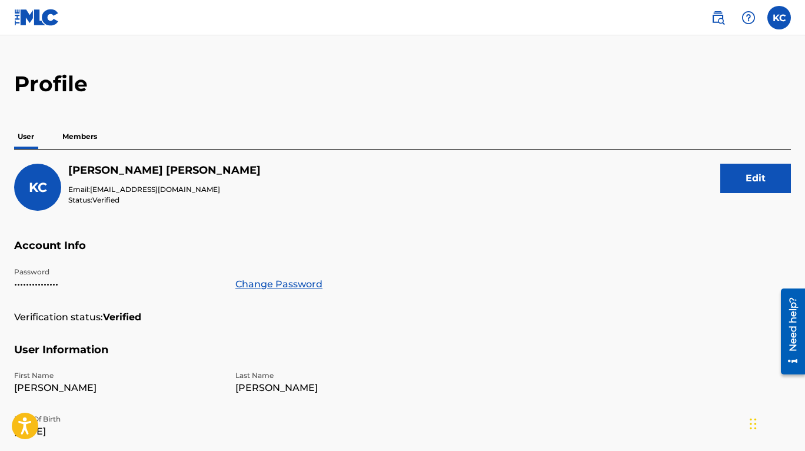
click at [71, 135] on p "Members" at bounding box center [80, 136] width 42 height 25
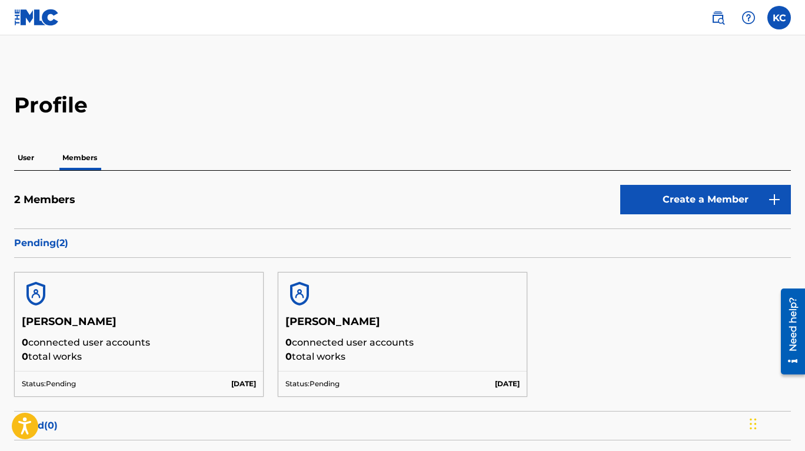
scroll to position [113, 0]
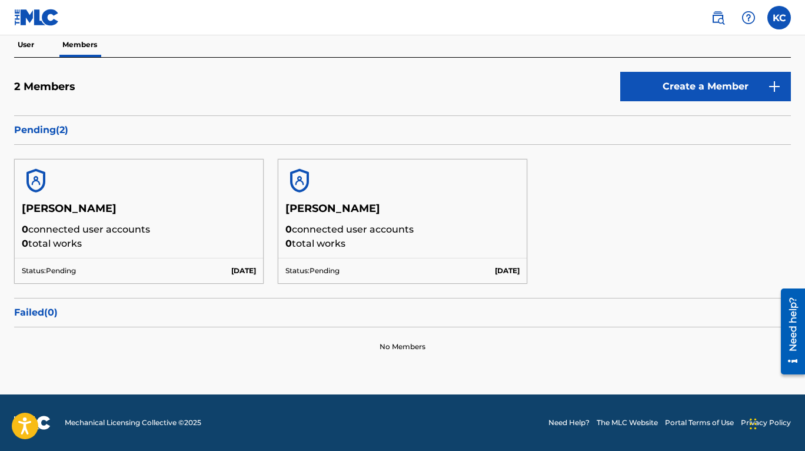
click at [51, 129] on p "Pending ( 2 )" at bounding box center [402, 130] width 777 height 14
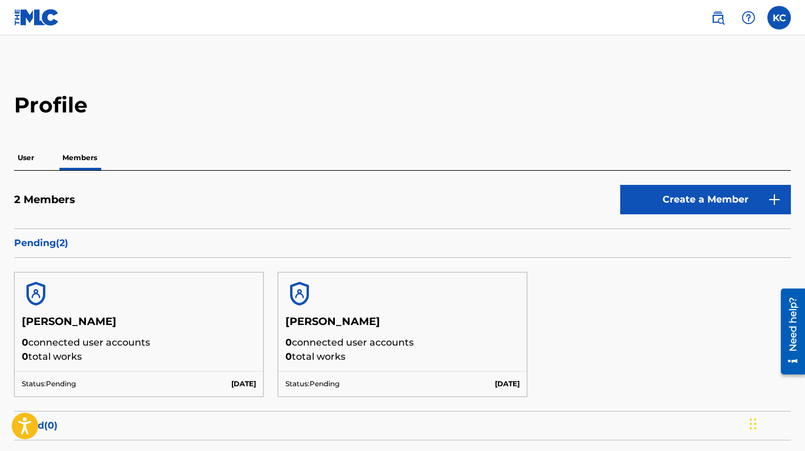
click at [747, 16] on img at bounding box center [749, 18] width 14 height 14
click at [723, 17] on img at bounding box center [718, 18] width 14 height 14
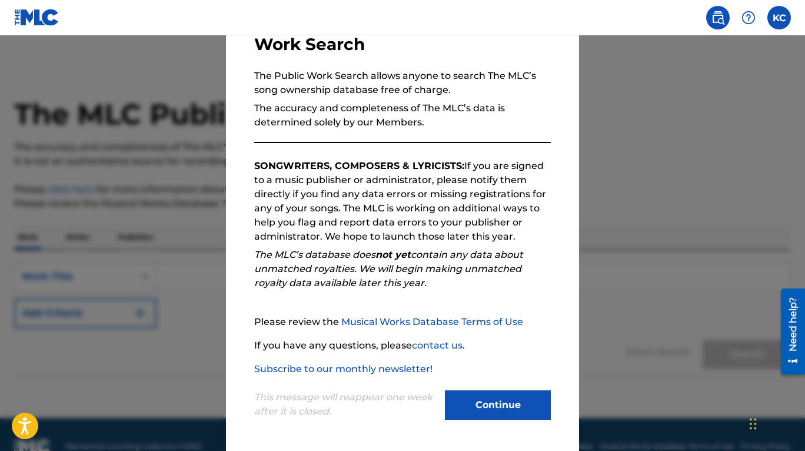
scroll to position [88, 0]
click at [507, 406] on button "Continue" at bounding box center [498, 404] width 106 height 29
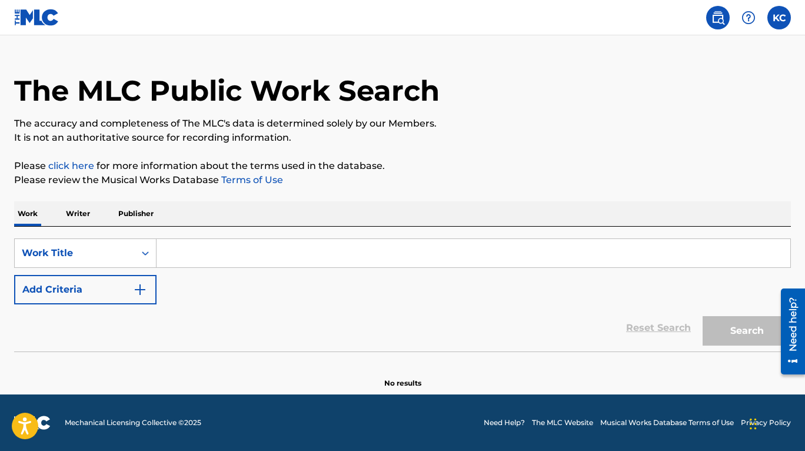
scroll to position [24, 0]
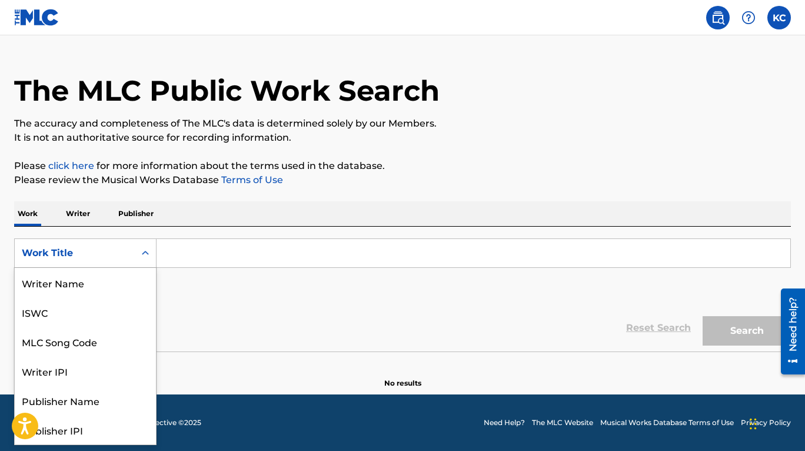
click at [147, 258] on icon "Search Form" at bounding box center [145, 253] width 12 height 12
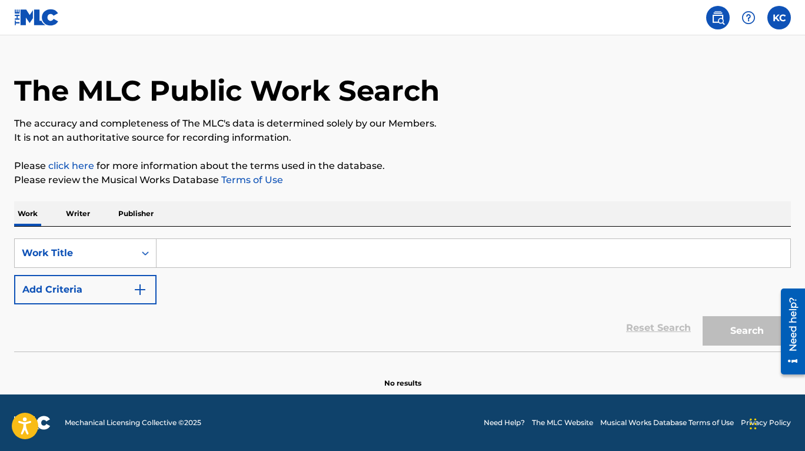
click at [147, 258] on icon "Search Form" at bounding box center [145, 253] width 12 height 12
click at [128, 211] on p "Publisher" at bounding box center [136, 213] width 42 height 25
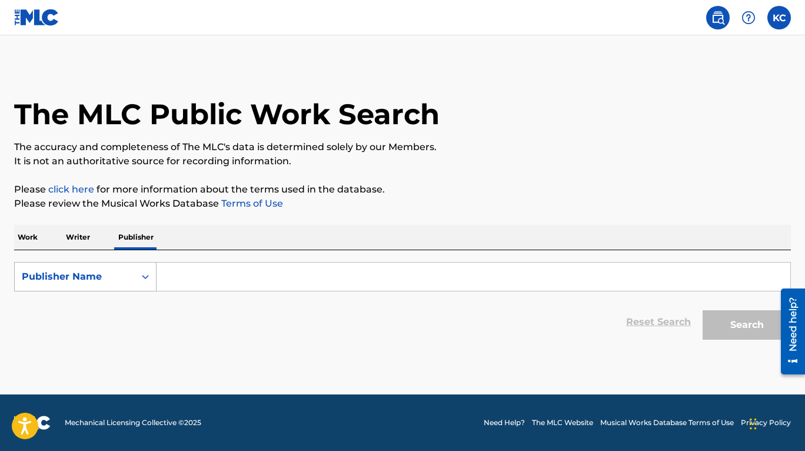
click at [102, 272] on div "Publisher Name" at bounding box center [75, 277] width 106 height 14
click at [83, 239] on p "Writer" at bounding box center [77, 237] width 31 height 25
click at [30, 240] on p "Work" at bounding box center [27, 237] width 27 height 25
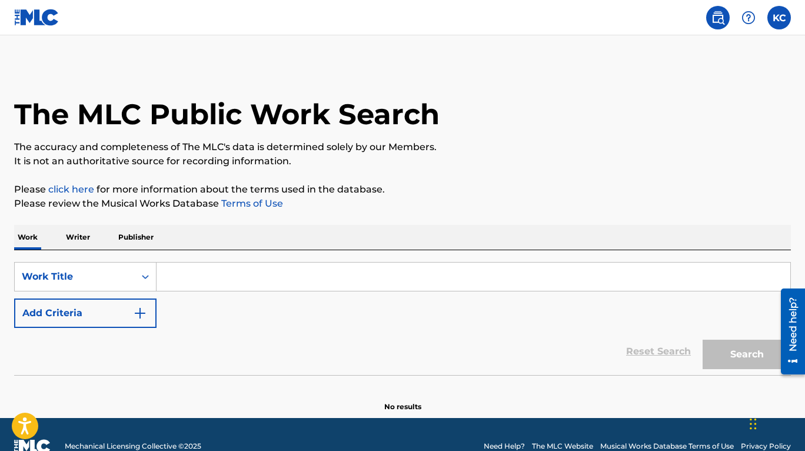
click at [61, 242] on div "Work Writer Publisher" at bounding box center [402, 237] width 777 height 25
click at [67, 242] on p "Writer" at bounding box center [77, 237] width 31 height 25
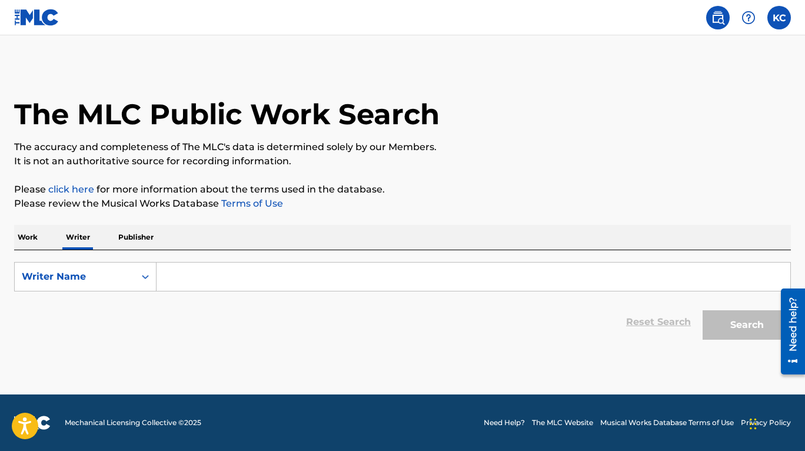
click at [129, 240] on p "Publisher" at bounding box center [136, 237] width 42 height 25
click at [86, 240] on p "Writer" at bounding box center [77, 237] width 31 height 25
click at [59, 237] on div "Work Writer Publisher" at bounding box center [402, 237] width 777 height 25
click at [44, 239] on div "Work Writer Publisher" at bounding box center [402, 237] width 777 height 25
click at [26, 235] on p "Work" at bounding box center [27, 237] width 27 height 25
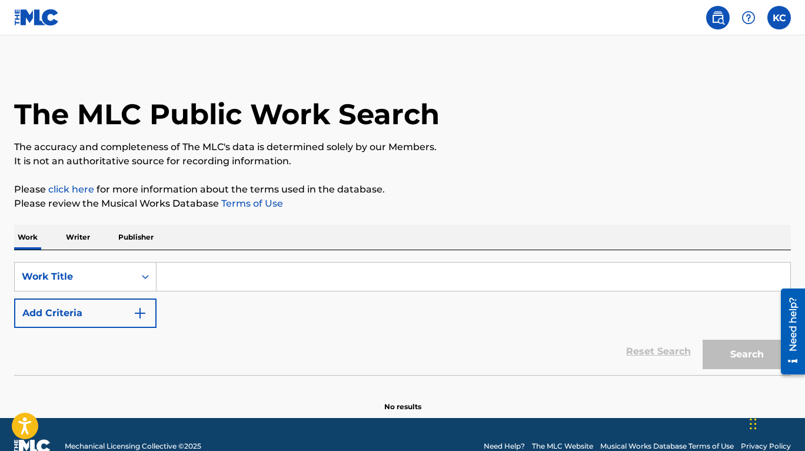
click at [93, 237] on p "Writer" at bounding box center [77, 237] width 31 height 25
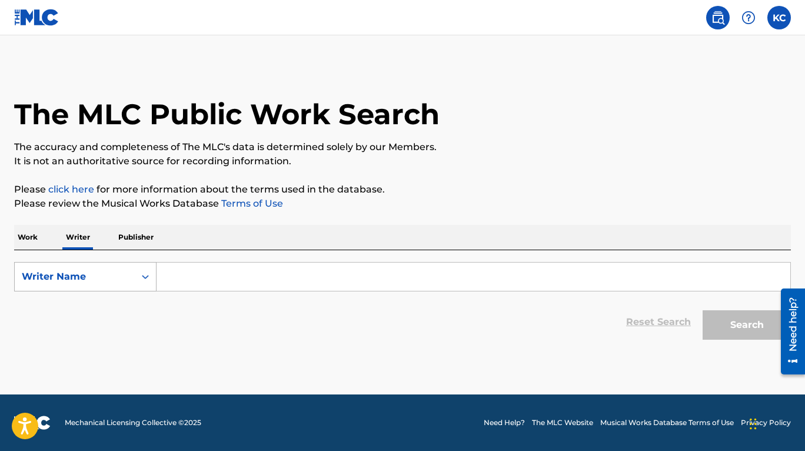
click at [94, 274] on div "Writer Name" at bounding box center [75, 277] width 106 height 14
click at [67, 313] on div "Writer IPI" at bounding box center [85, 305] width 141 height 29
click at [210, 274] on input "Search Form" at bounding box center [474, 276] width 634 height 28
paste input "00435026485"
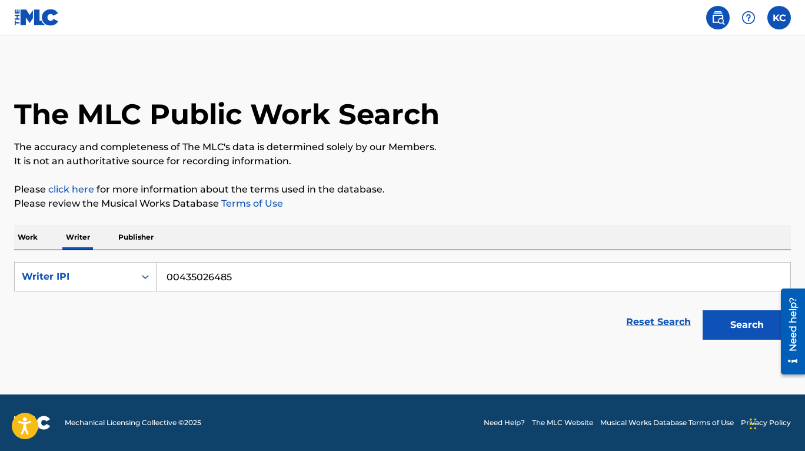
click at [747, 321] on button "Search" at bounding box center [747, 324] width 88 height 29
click at [747, 327] on button "Search" at bounding box center [747, 324] width 88 height 29
click at [244, 275] on input "00435026485" at bounding box center [474, 276] width 634 height 28
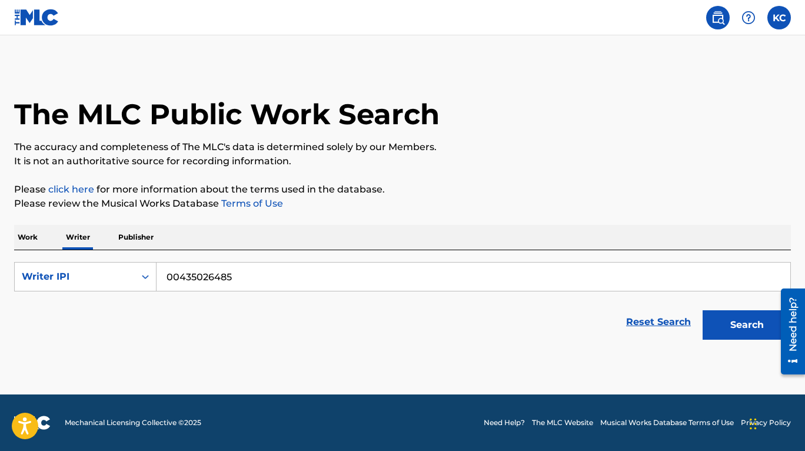
click at [244, 275] on input "00435026485" at bounding box center [474, 276] width 634 height 28
paste input "387"
type input "00435026387"
click at [111, 278] on div "Writer IPI" at bounding box center [75, 277] width 106 height 14
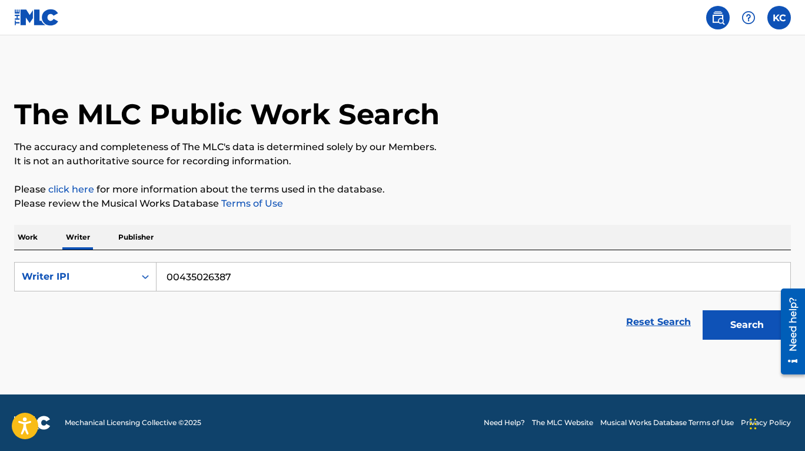
click at [730, 324] on button "Search" at bounding box center [747, 324] width 88 height 29
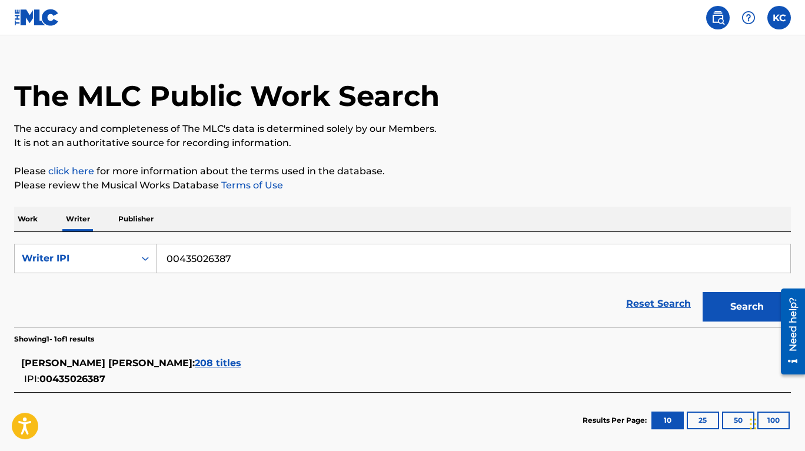
scroll to position [78, 0]
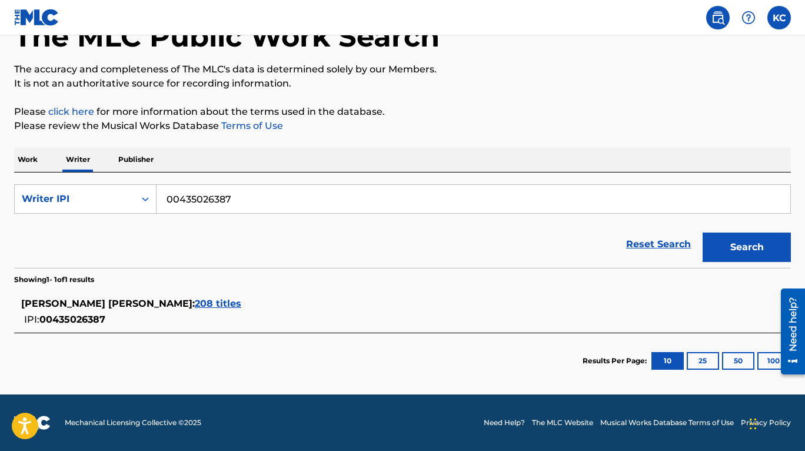
click at [195, 301] on span "208 titles" at bounding box center [218, 303] width 46 height 11
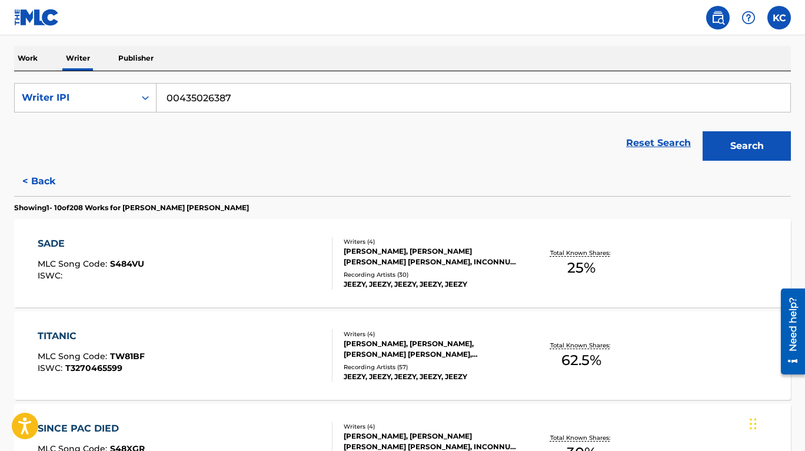
scroll to position [0, 0]
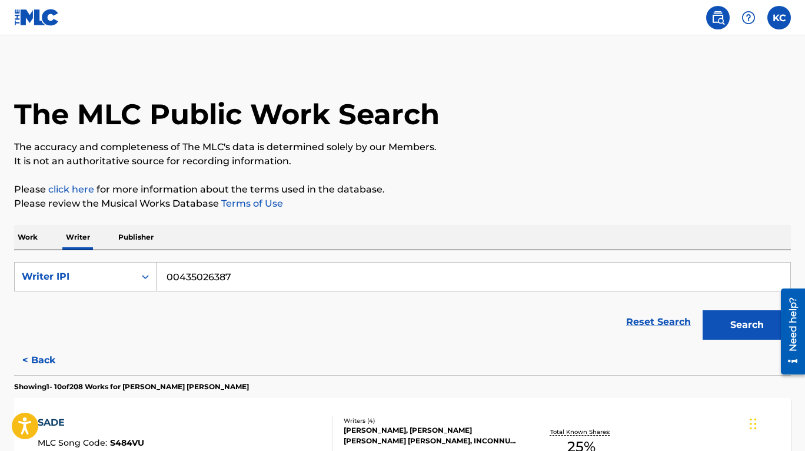
click at [39, 236] on p "Work" at bounding box center [27, 237] width 27 height 25
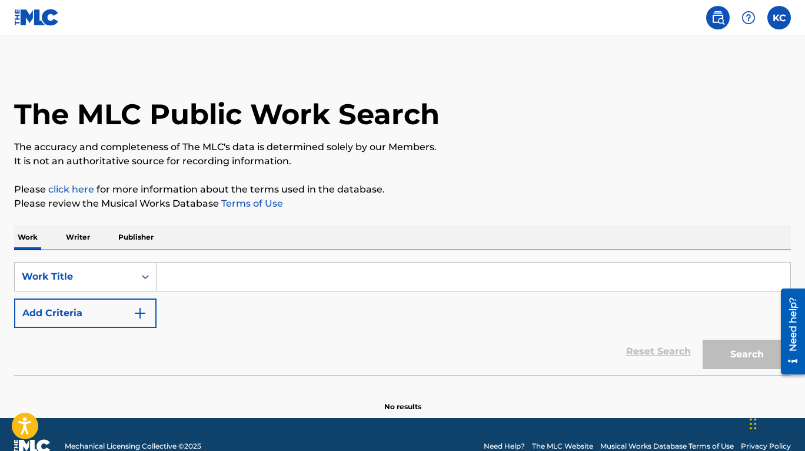
click at [86, 237] on p "Writer" at bounding box center [77, 237] width 31 height 25
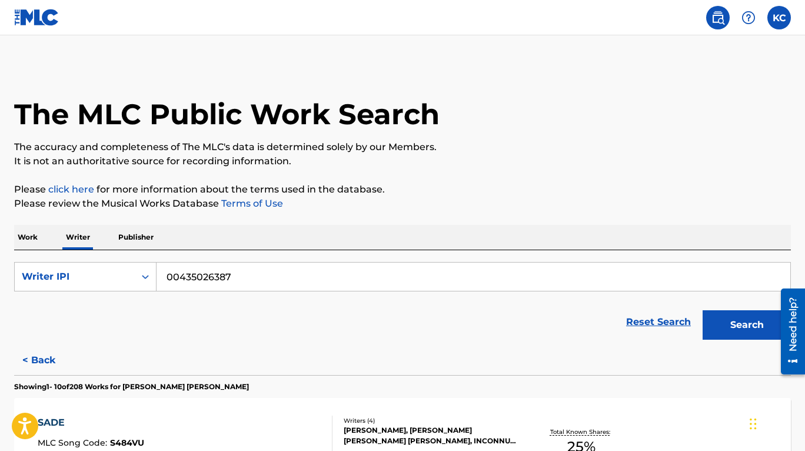
click at [125, 238] on p "Publisher" at bounding box center [136, 237] width 42 height 25
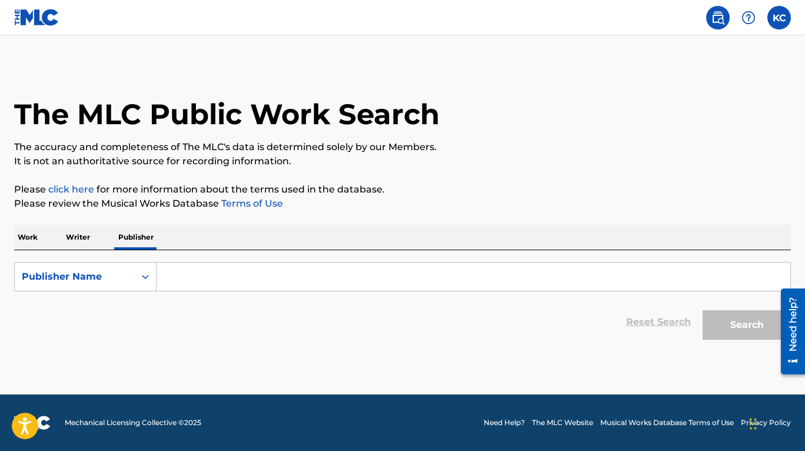
click at [84, 238] on p "Writer" at bounding box center [77, 237] width 31 height 25
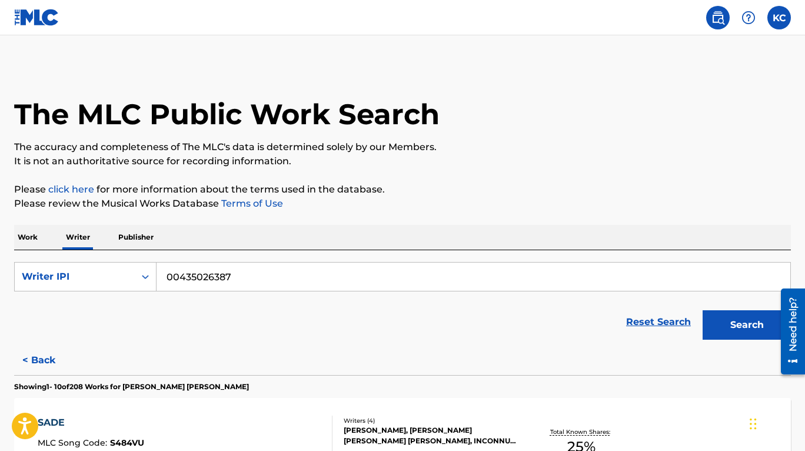
click at [43, 26] on link at bounding box center [36, 17] width 45 height 35
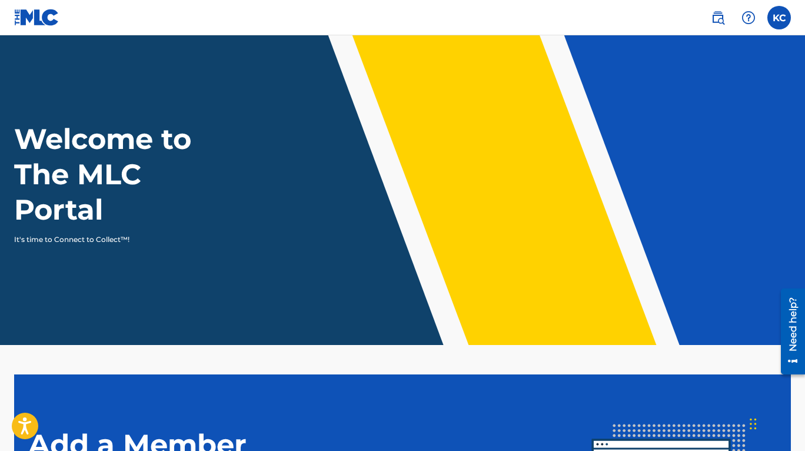
click at [769, 18] on label at bounding box center [779, 18] width 24 height 24
click at [779, 18] on input "[PERSON_NAME] [PERSON_NAME] [EMAIL_ADDRESS][DOMAIN_NAME] Notification Preferenc…" at bounding box center [779, 18] width 0 height 0
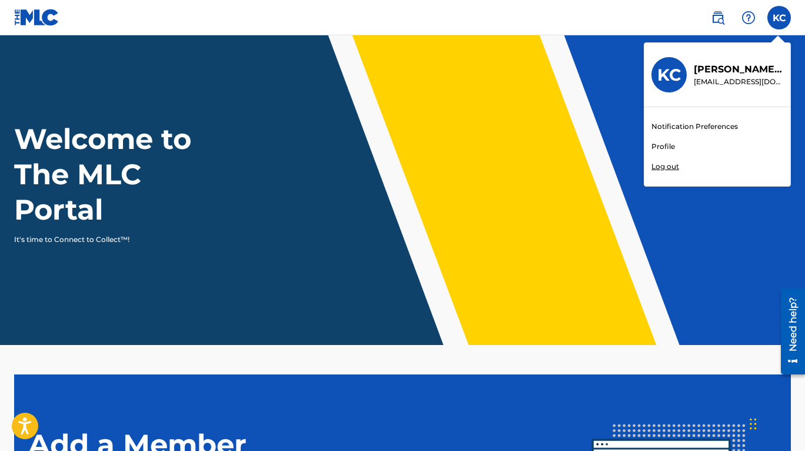
click at [663, 142] on link "Profile" at bounding box center [664, 146] width 24 height 11
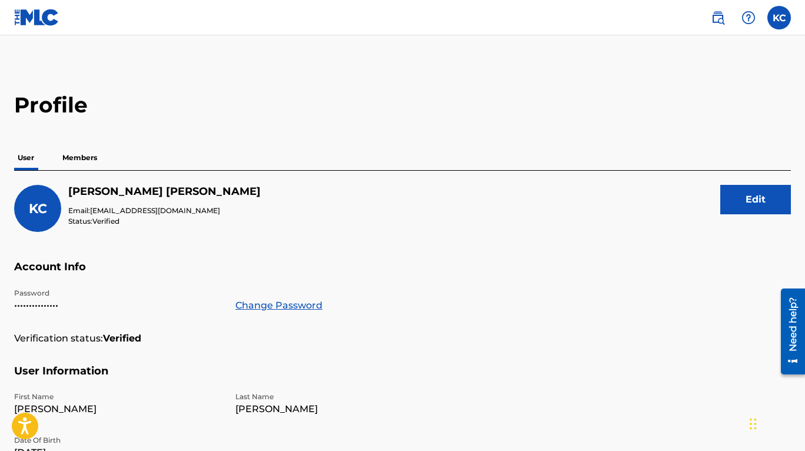
click at [75, 158] on p "Members" at bounding box center [80, 157] width 42 height 25
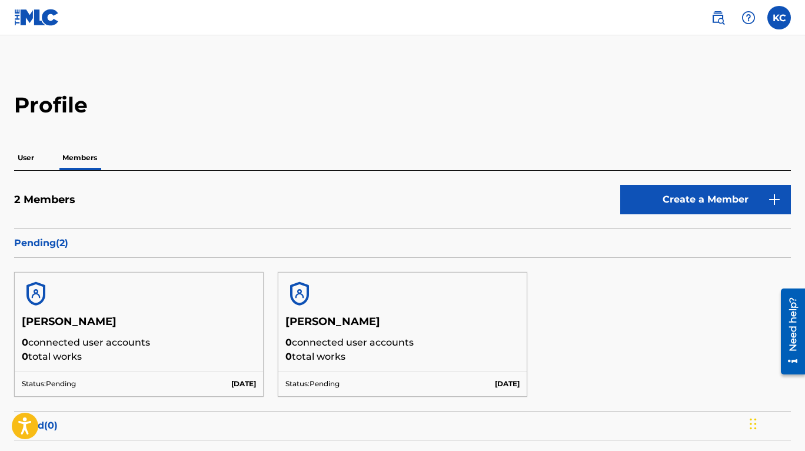
scroll to position [113, 0]
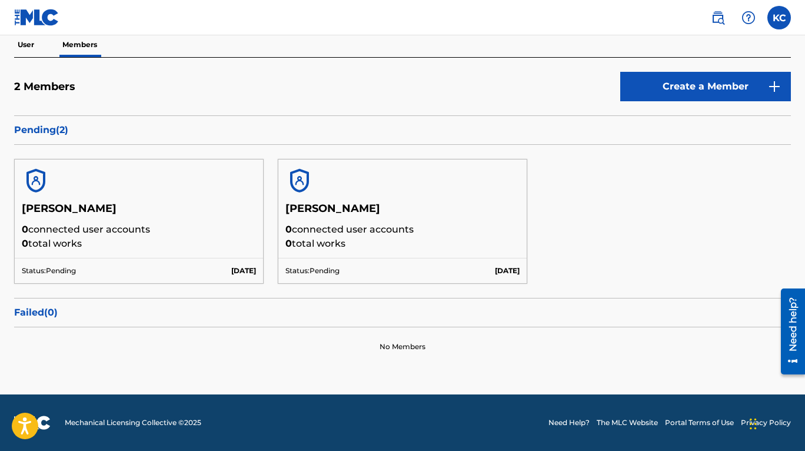
drag, startPoint x: 473, startPoint y: 254, endPoint x: 472, endPoint y: 265, distance: 10.7
click at [473, 254] on div "[PERSON_NAME] 0 connected user accounts 0 total works" at bounding box center [402, 230] width 248 height 56
click at [472, 265] on div "Status: Pending [DATE]" at bounding box center [402, 270] width 248 height 25
drag, startPoint x: 373, startPoint y: 265, endPoint x: 270, endPoint y: 266, distance: 103.0
click at [371, 265] on div "Status: Pending [DATE]" at bounding box center [402, 270] width 248 height 25
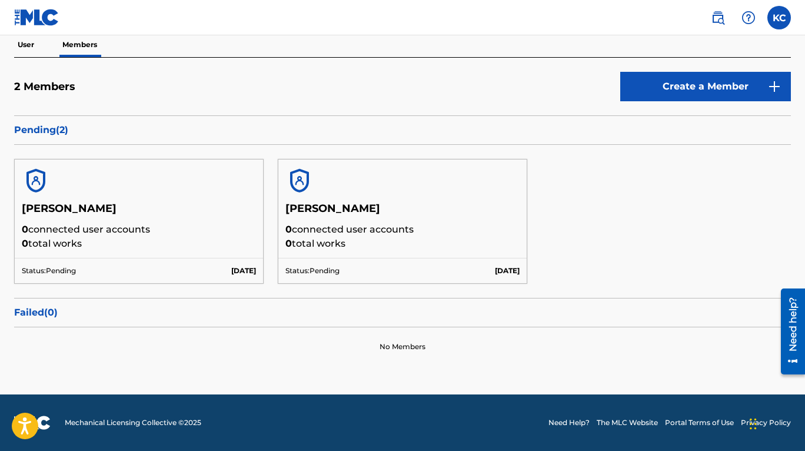
click at [203, 266] on div "Status: Pending [DATE]" at bounding box center [139, 270] width 248 height 25
click at [159, 211] on h5 "[PERSON_NAME]" at bounding box center [139, 212] width 234 height 21
